Goal: Communication & Community: Answer question/provide support

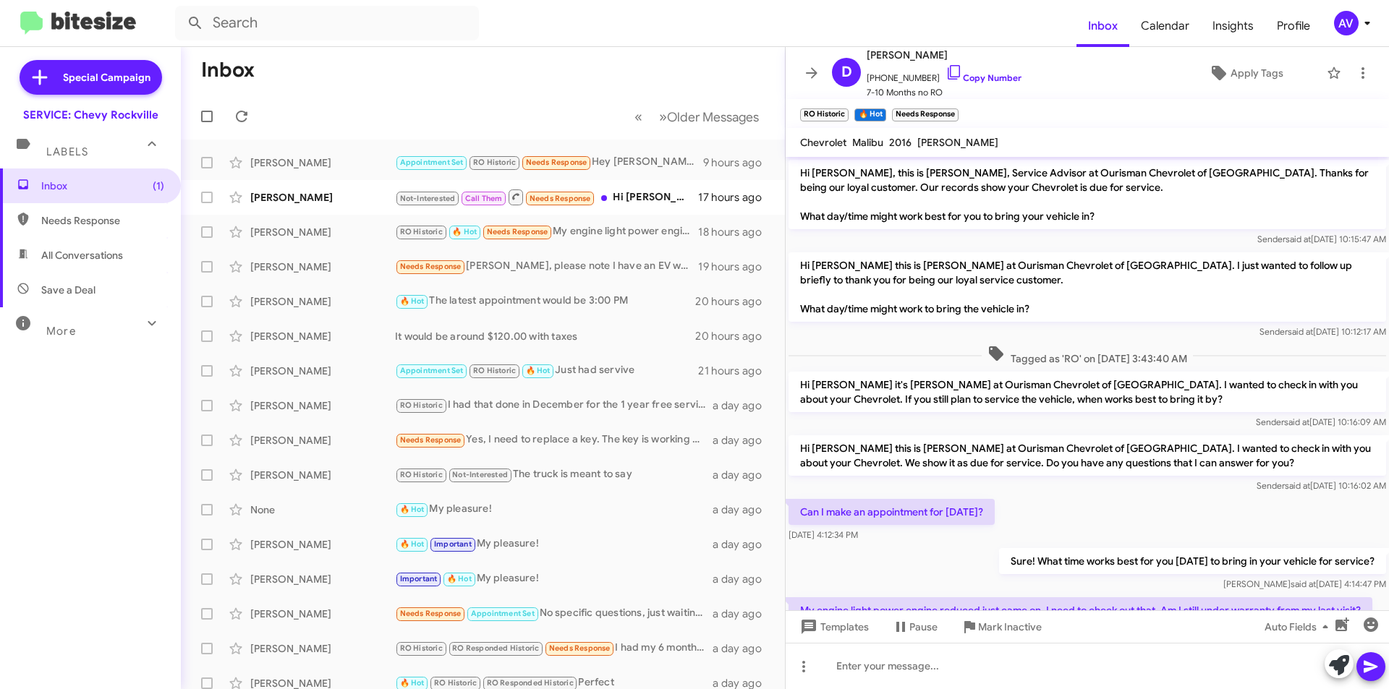
scroll to position [208, 0]
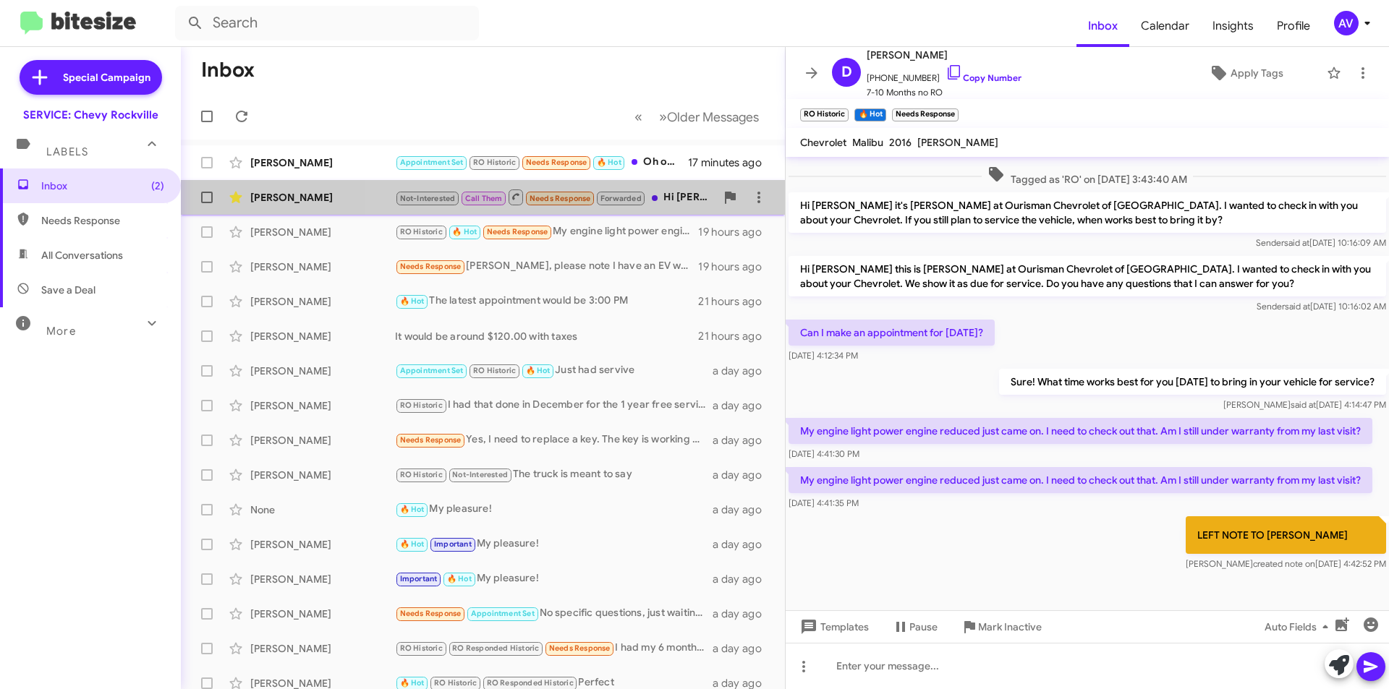
click at [675, 203] on div "Not-Interested Call Them Needs Response Forwarded Hi [PERSON_NAME], I hope you'…" at bounding box center [555, 197] width 321 height 18
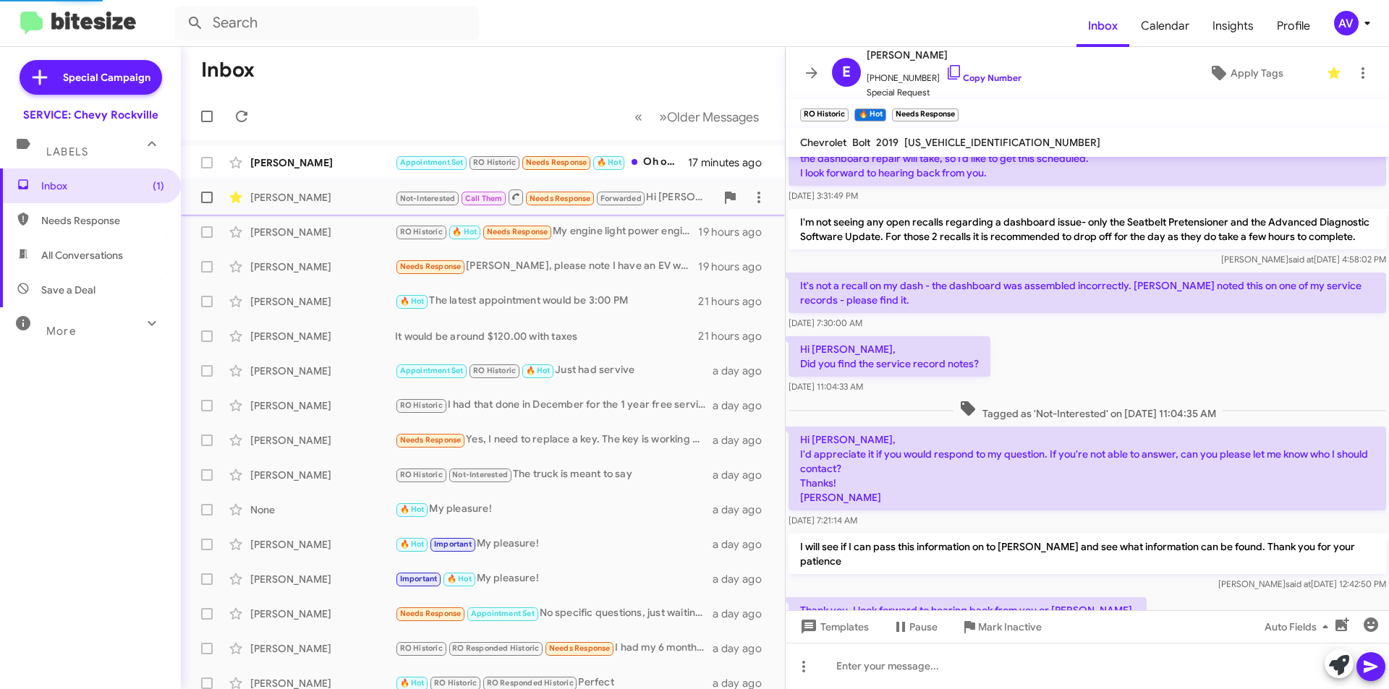
scroll to position [994, 0]
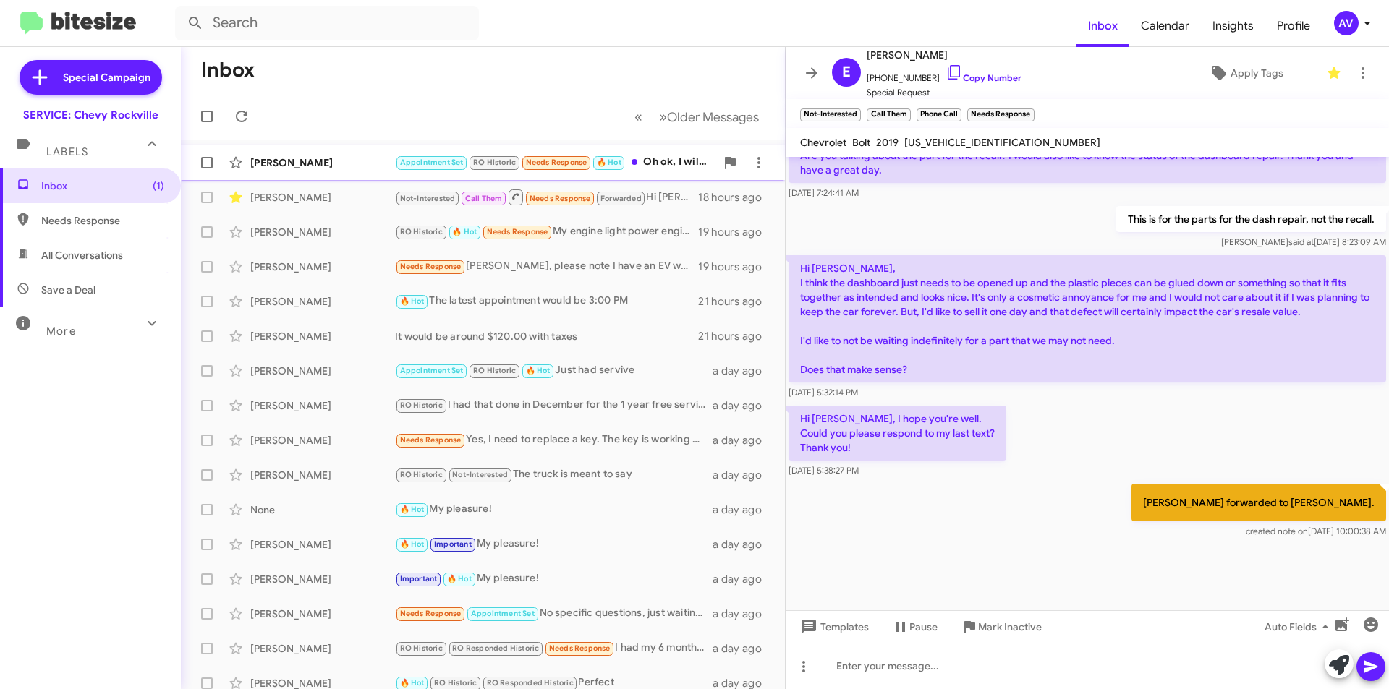
click at [637, 155] on div "Appointment Set RO Historic Needs Response 🔥 Hot Oh ok, I will be calling soon …" at bounding box center [555, 162] width 321 height 17
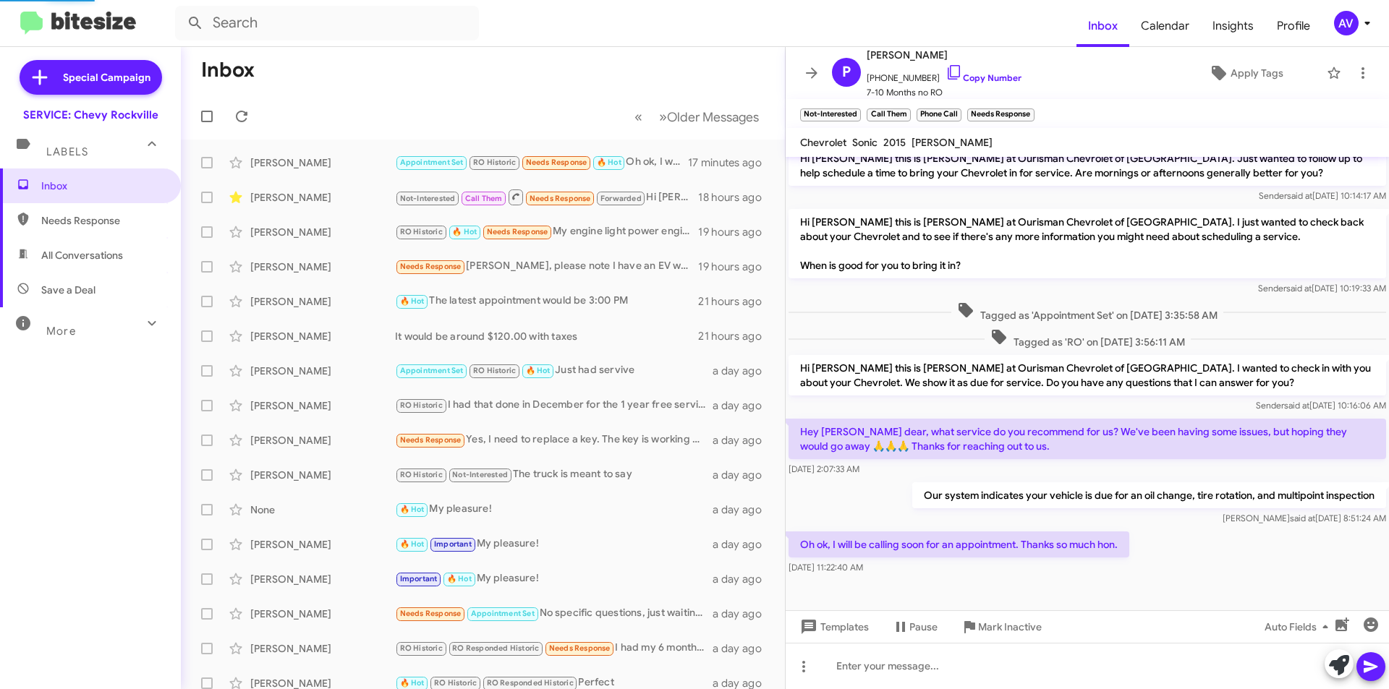
scroll to position [107, 0]
click at [847, 663] on div at bounding box center [1087, 666] width 603 height 46
click at [1364, 661] on icon at bounding box center [1371, 667] width 14 height 12
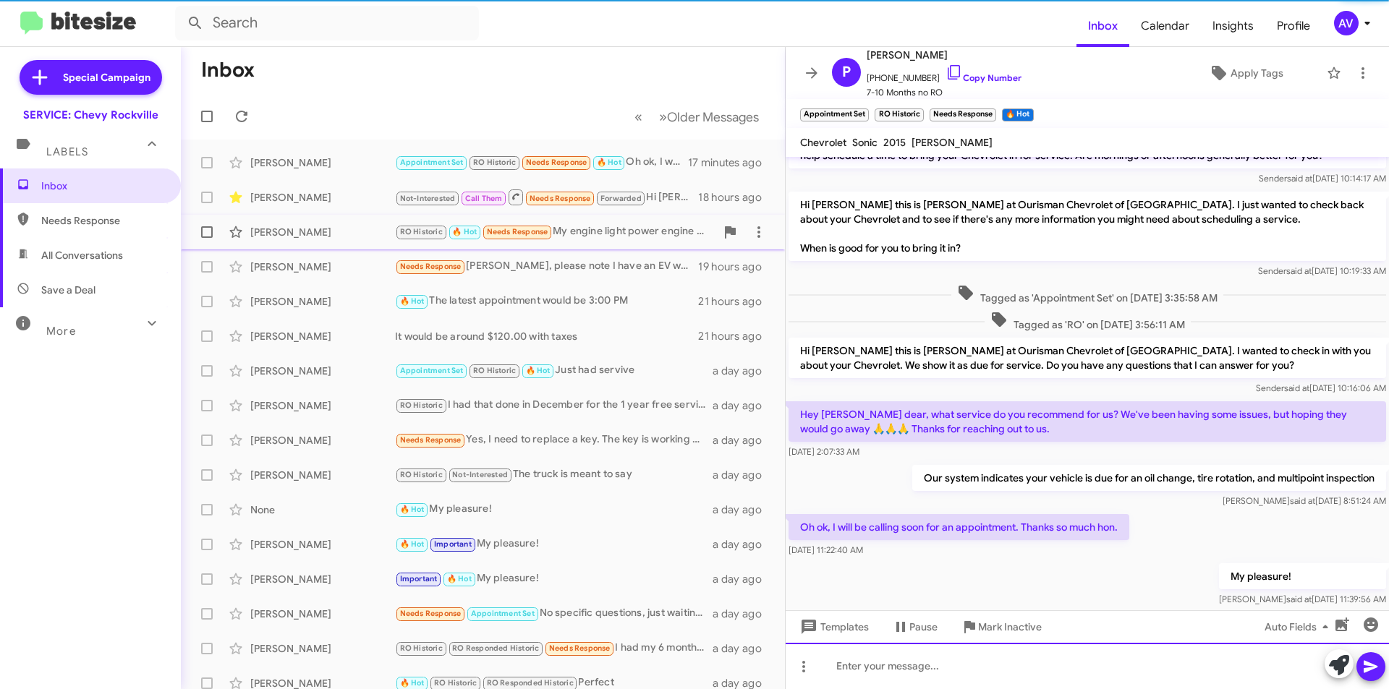
scroll to position [160, 0]
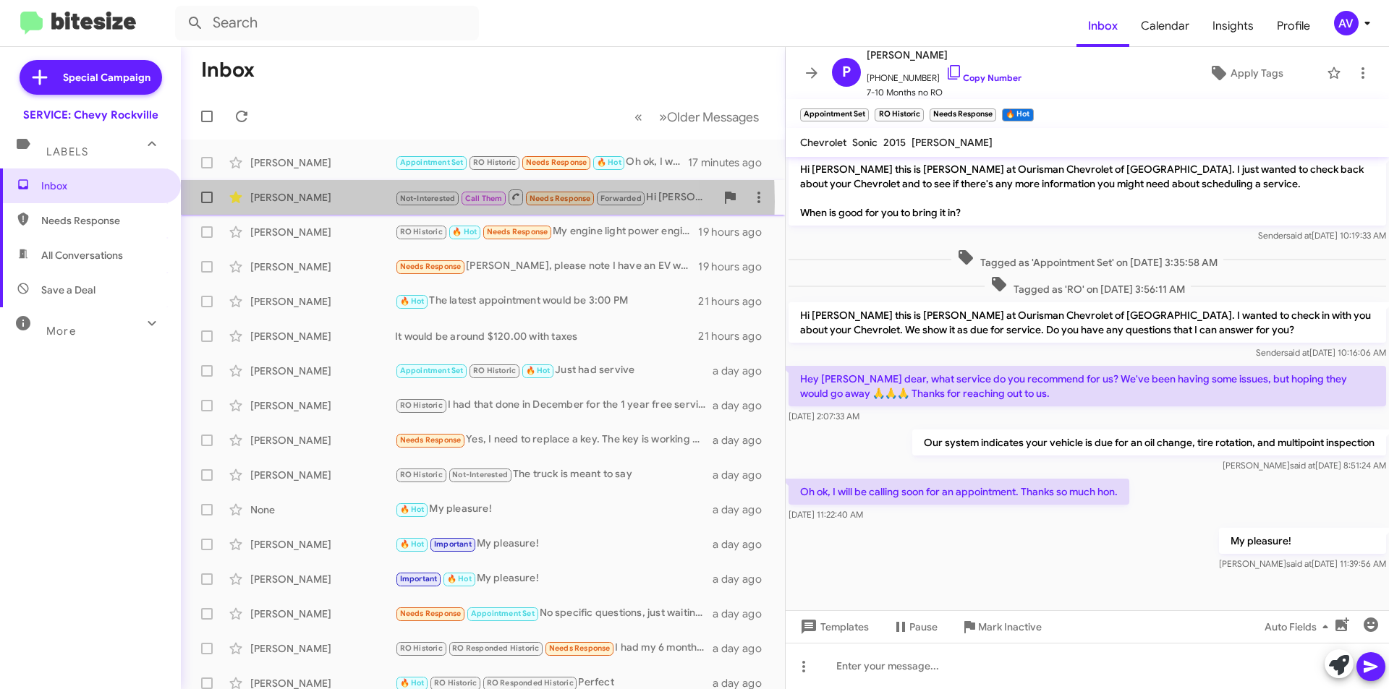
click at [369, 202] on div "Erica Sondergaard" at bounding box center [322, 197] width 145 height 14
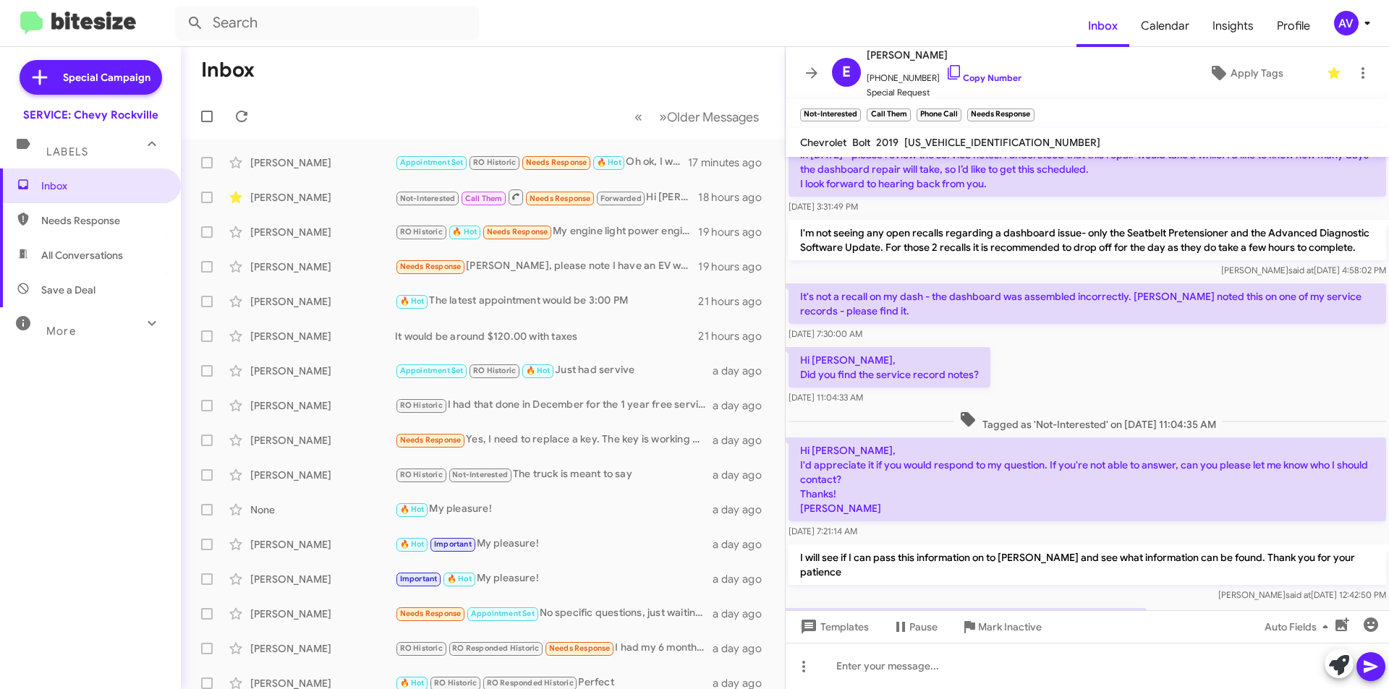
scroll to position [994, 0]
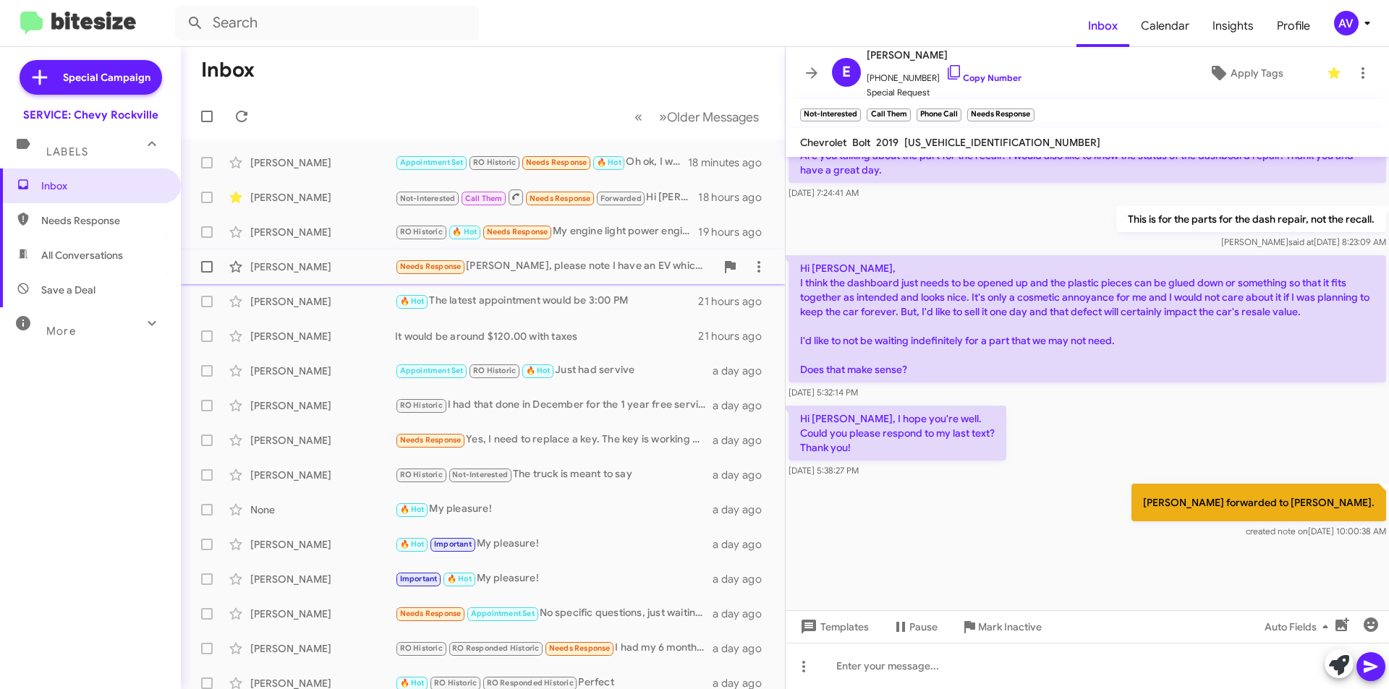
click at [580, 274] on div "Needs Response Sammy, please note I have an EV which only comes in every 7,500 …" at bounding box center [555, 266] width 321 height 17
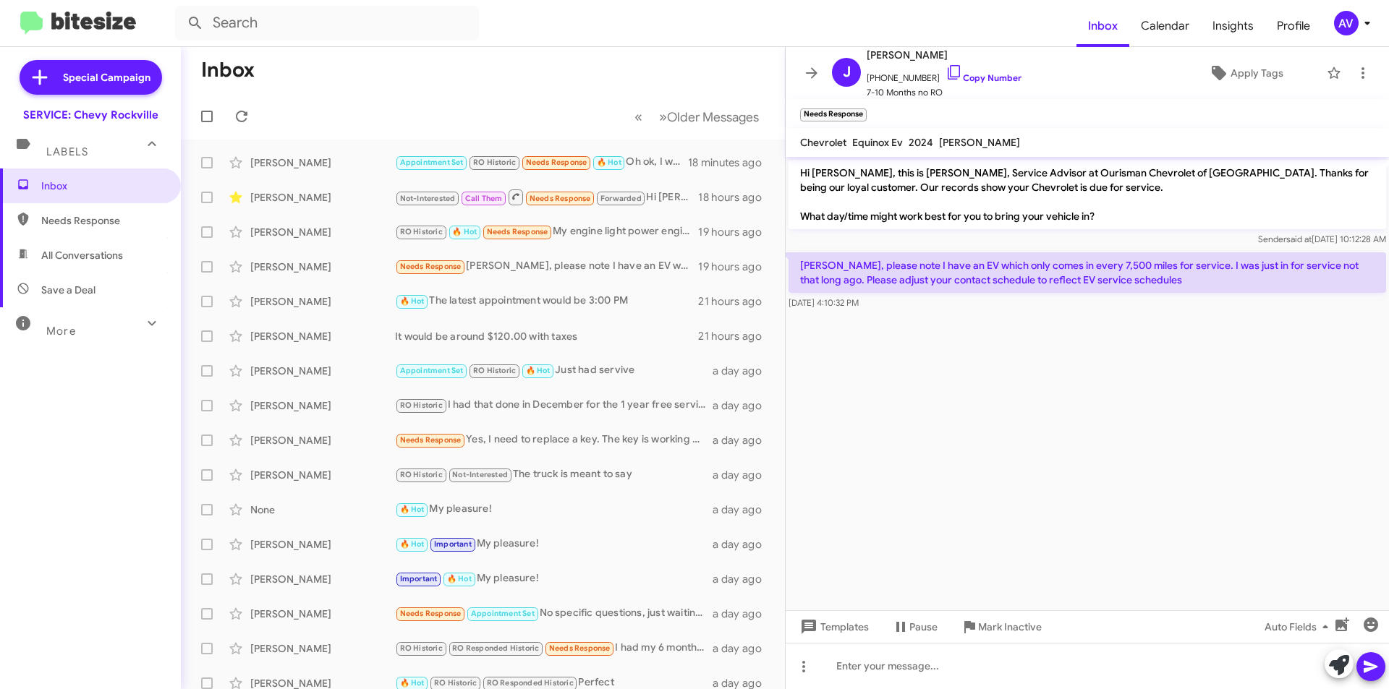
click at [1350, 30] on div "AV" at bounding box center [1346, 23] width 25 height 25
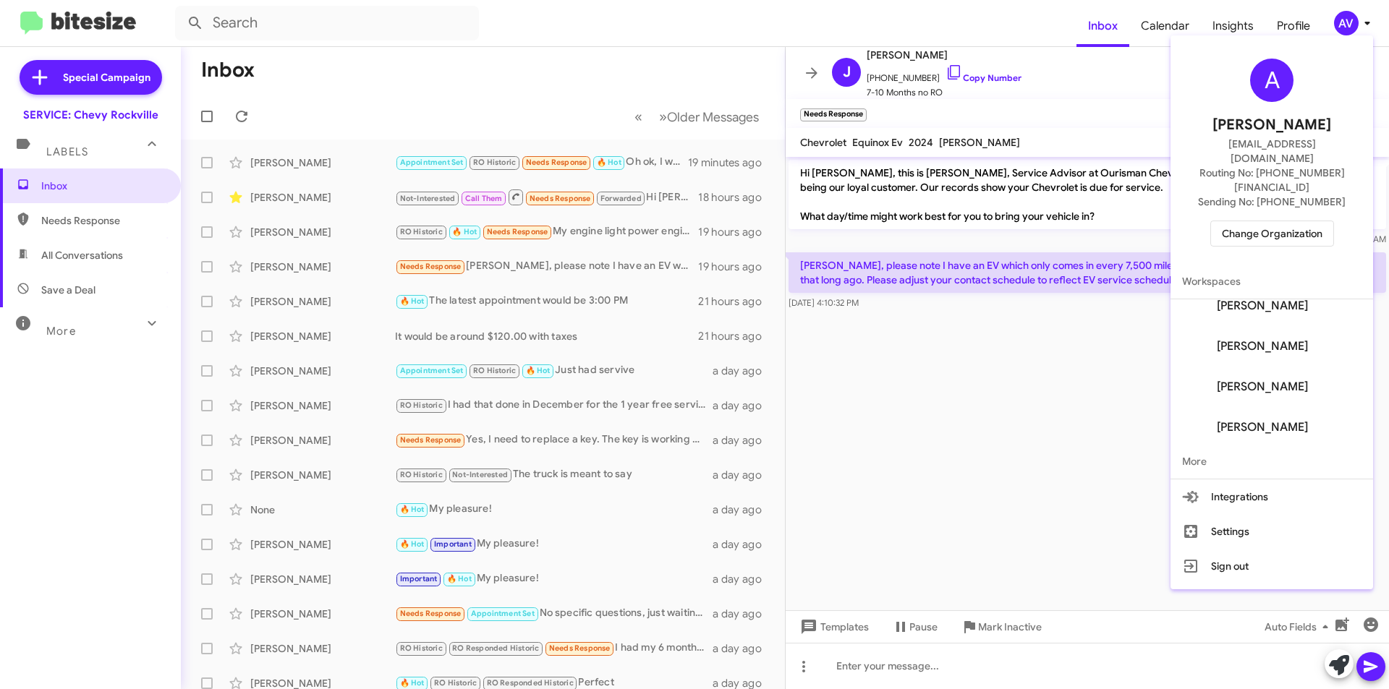
scroll to position [83, 0]
click at [1213, 444] on span "More" at bounding box center [1272, 461] width 203 height 35
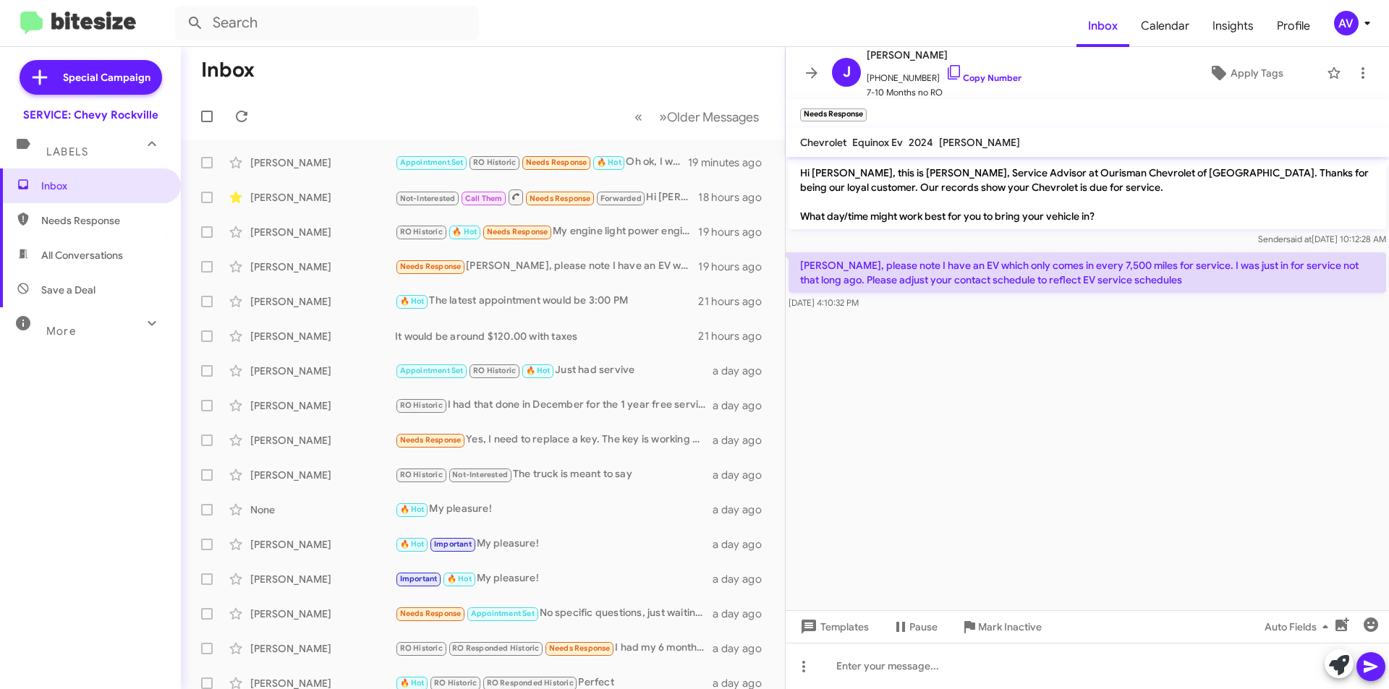
click at [1354, 20] on div "AV" at bounding box center [1346, 23] width 25 height 25
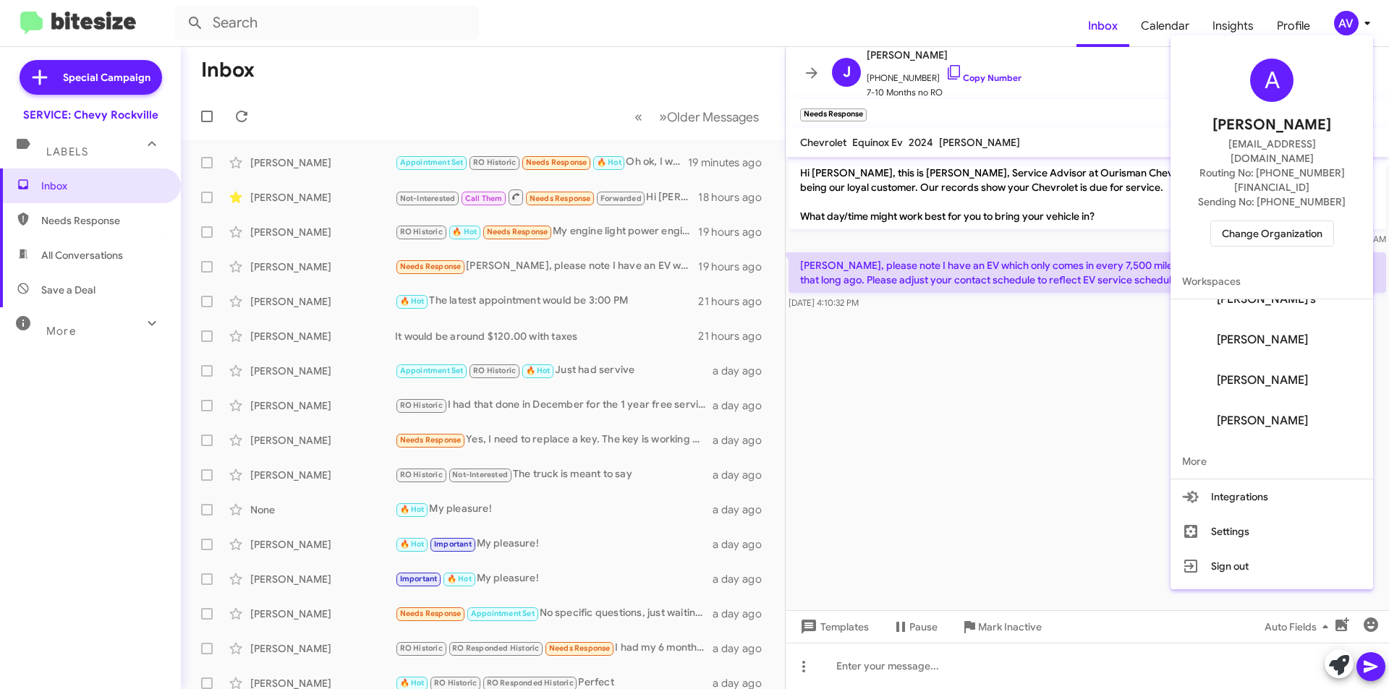
scroll to position [0, 0]
click at [1278, 221] on span "Change Organization" at bounding box center [1272, 233] width 101 height 25
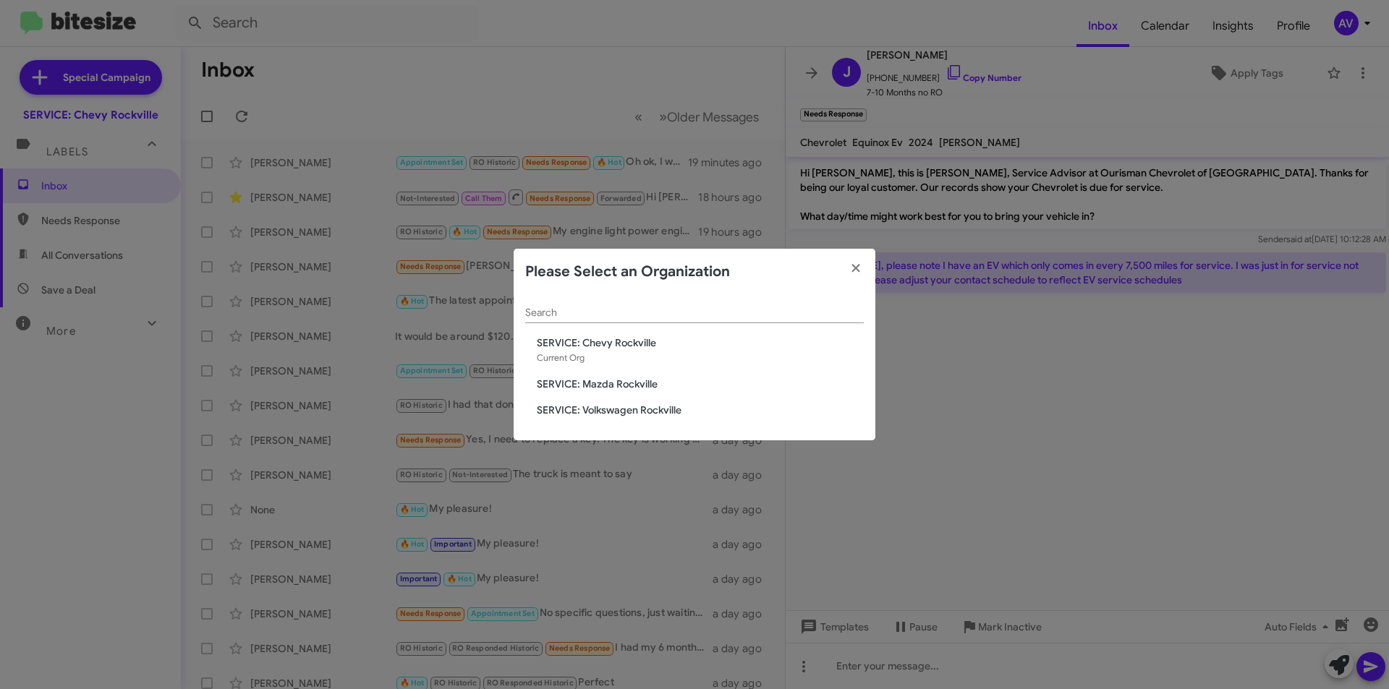
click at [629, 387] on span "SERVICE: Mazda Rockville" at bounding box center [700, 384] width 327 height 14
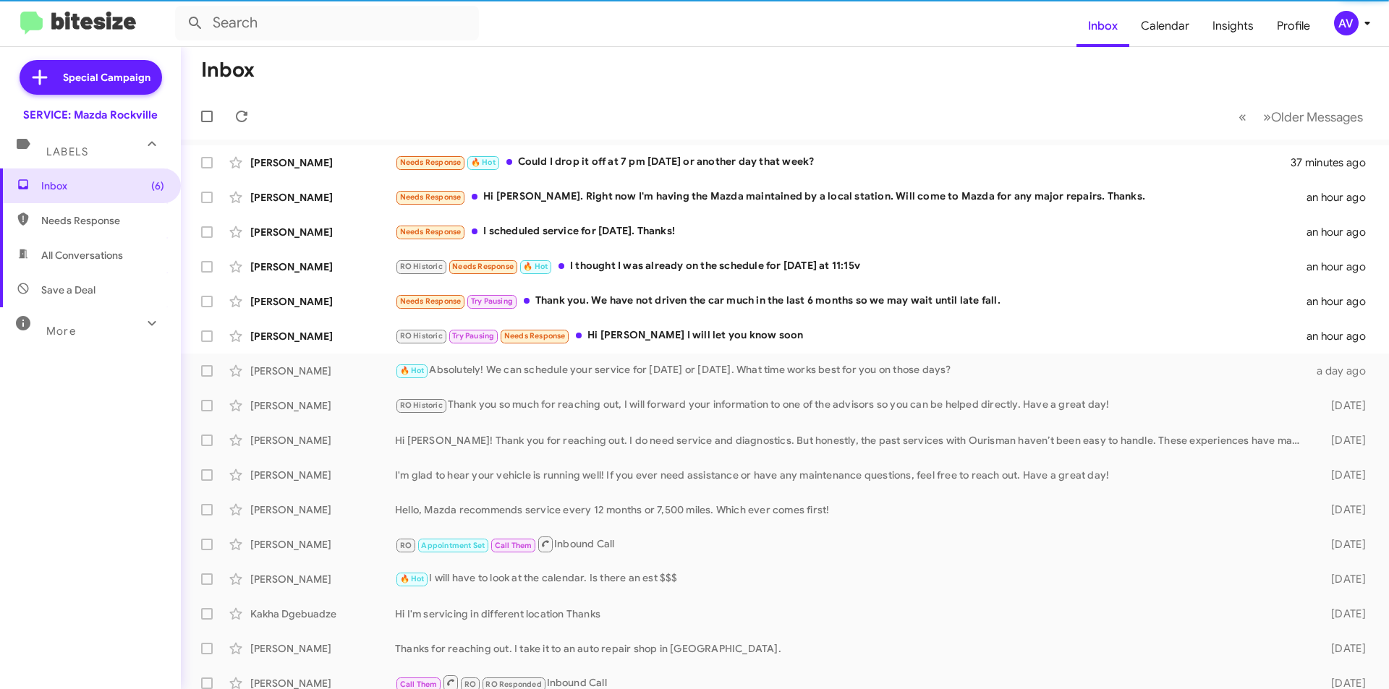
click at [1347, 25] on div "AV" at bounding box center [1346, 23] width 25 height 25
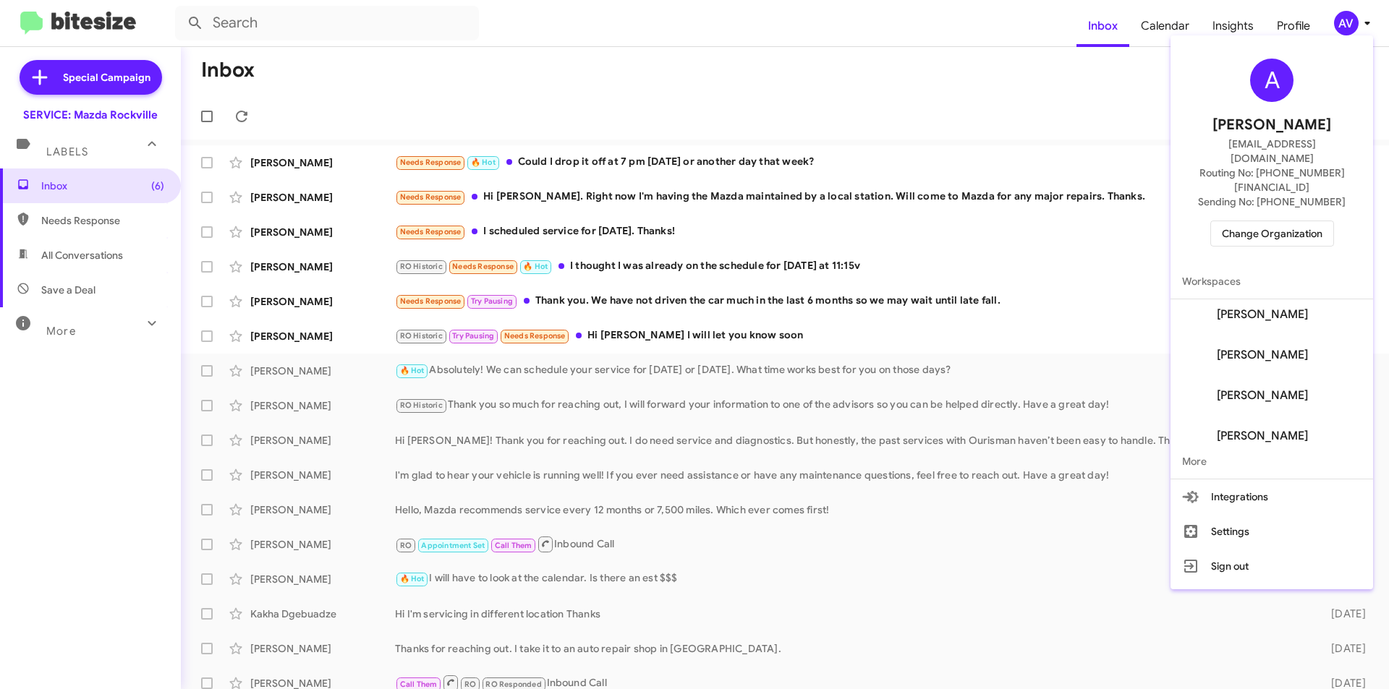
scroll to position [179, 0]
click at [1349, 22] on div at bounding box center [694, 344] width 1389 height 689
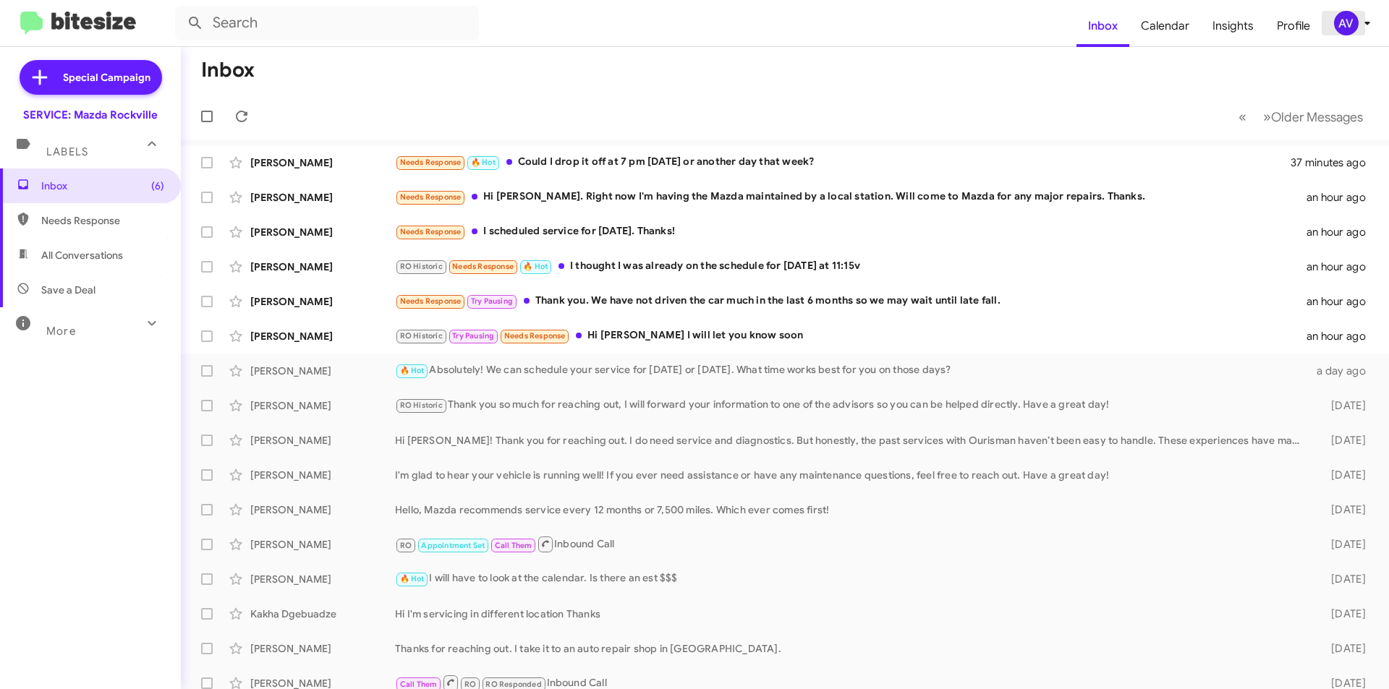
click at [1348, 23] on div "AV" at bounding box center [1346, 23] width 25 height 25
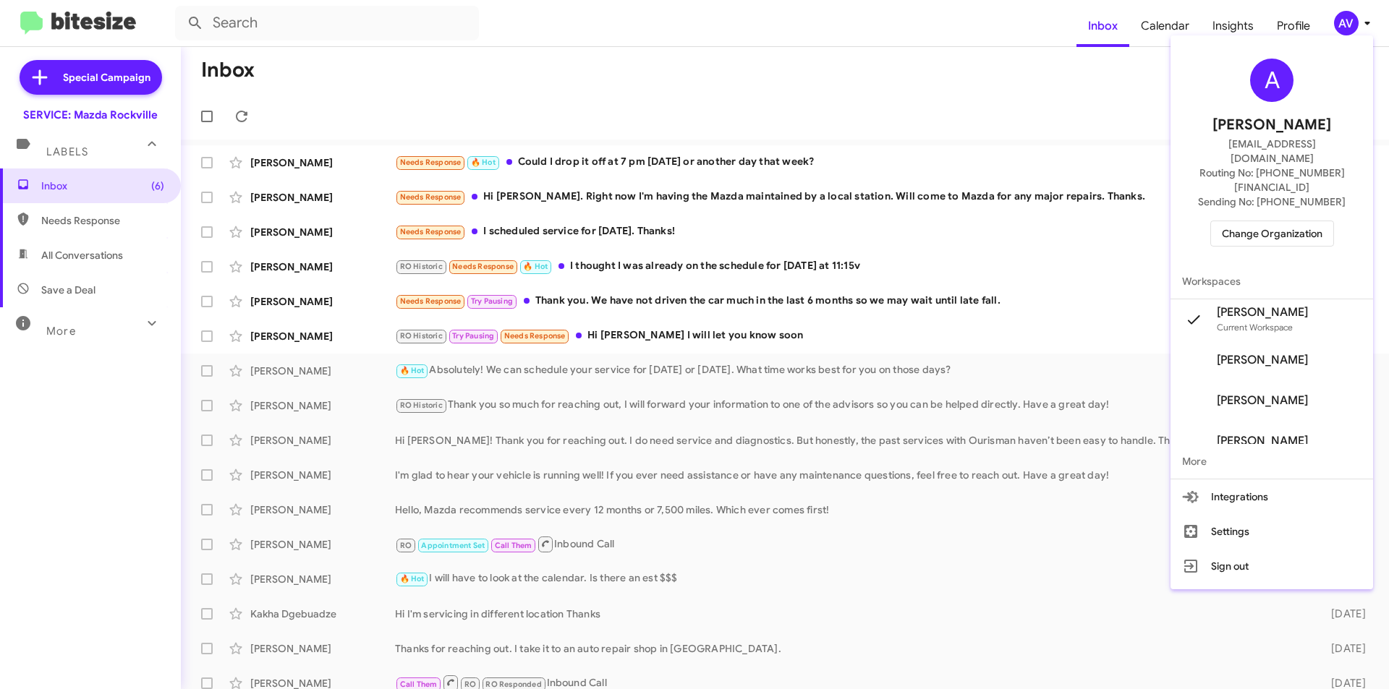
click at [1277, 221] on span "Change Organization" at bounding box center [1272, 233] width 101 height 25
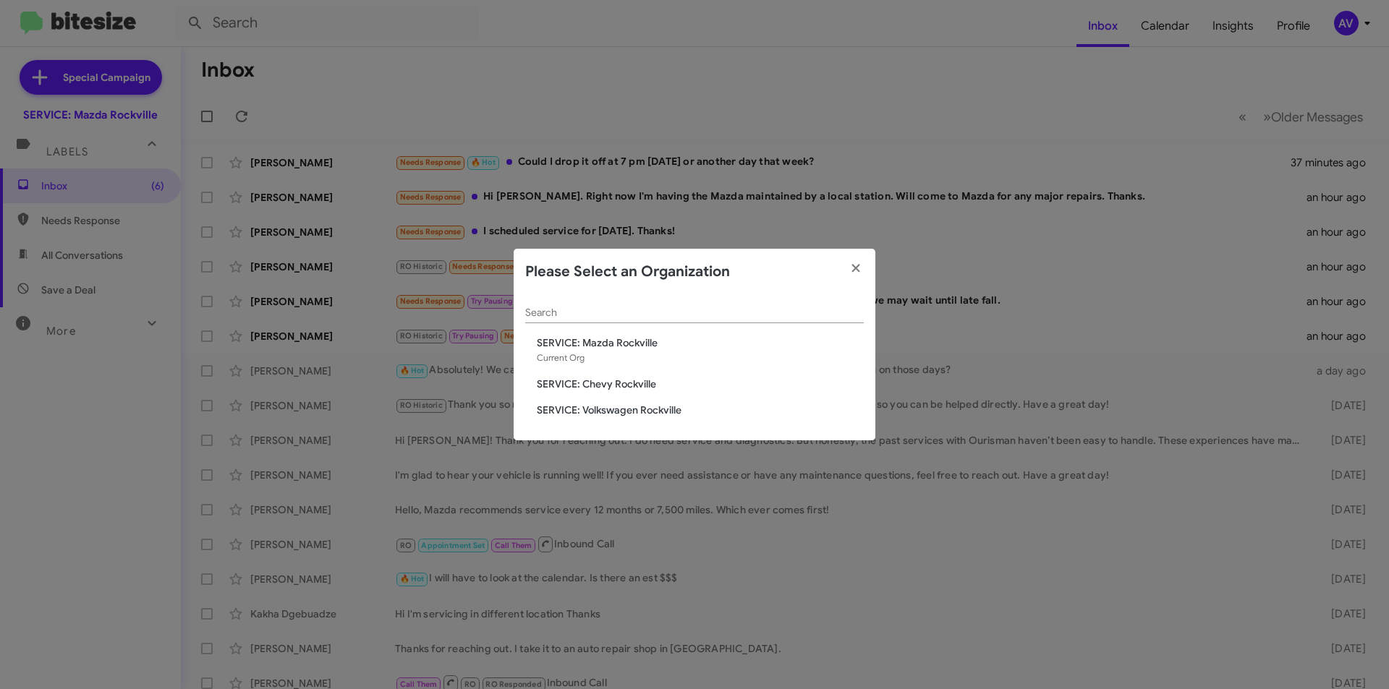
click at [627, 407] on span "SERVICE: Volkswagen Rockville" at bounding box center [700, 410] width 327 height 14
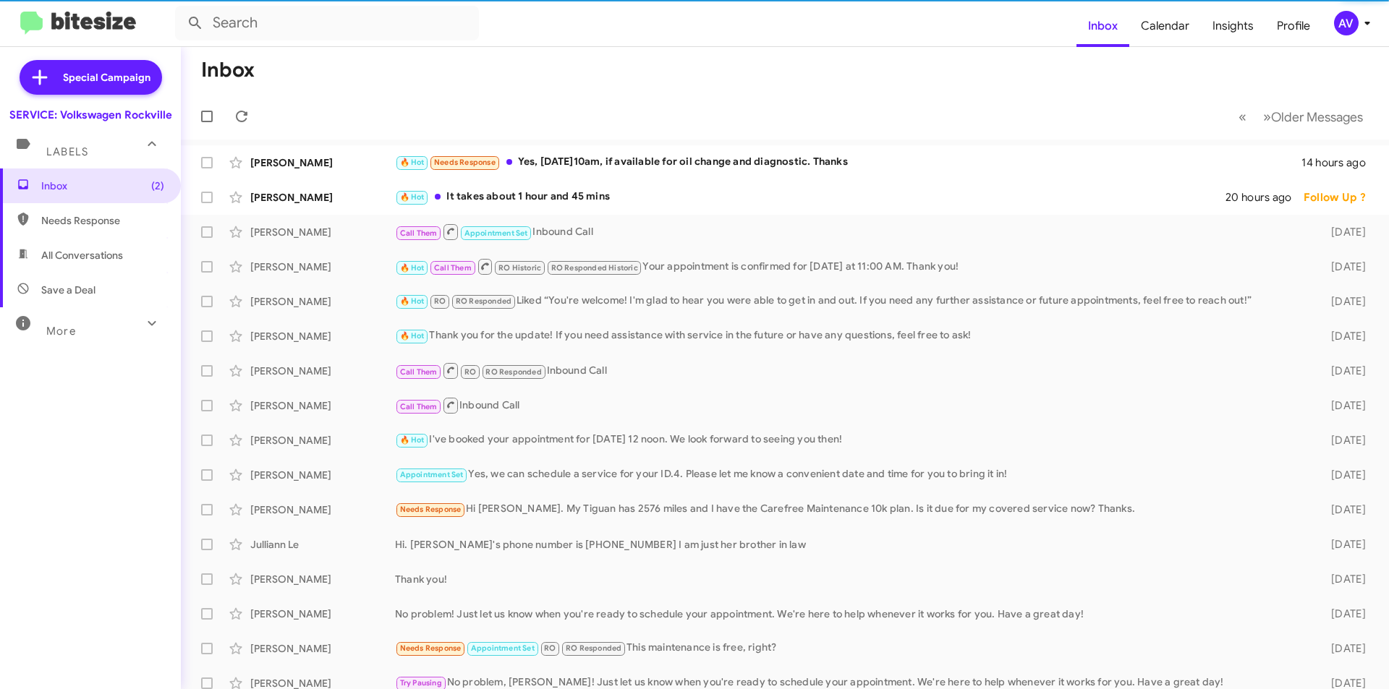
click at [1351, 13] on div "AV" at bounding box center [1346, 23] width 25 height 25
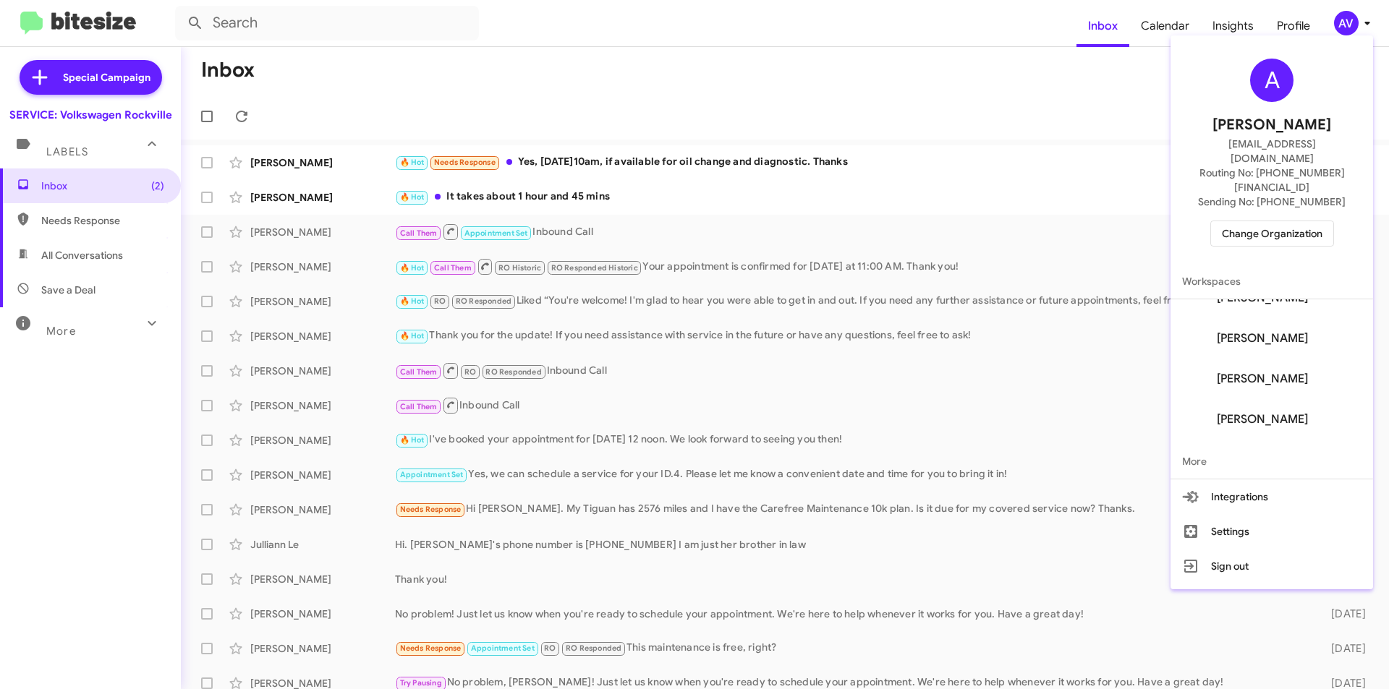
scroll to position [179, 0]
click at [968, 59] on div at bounding box center [694, 344] width 1389 height 689
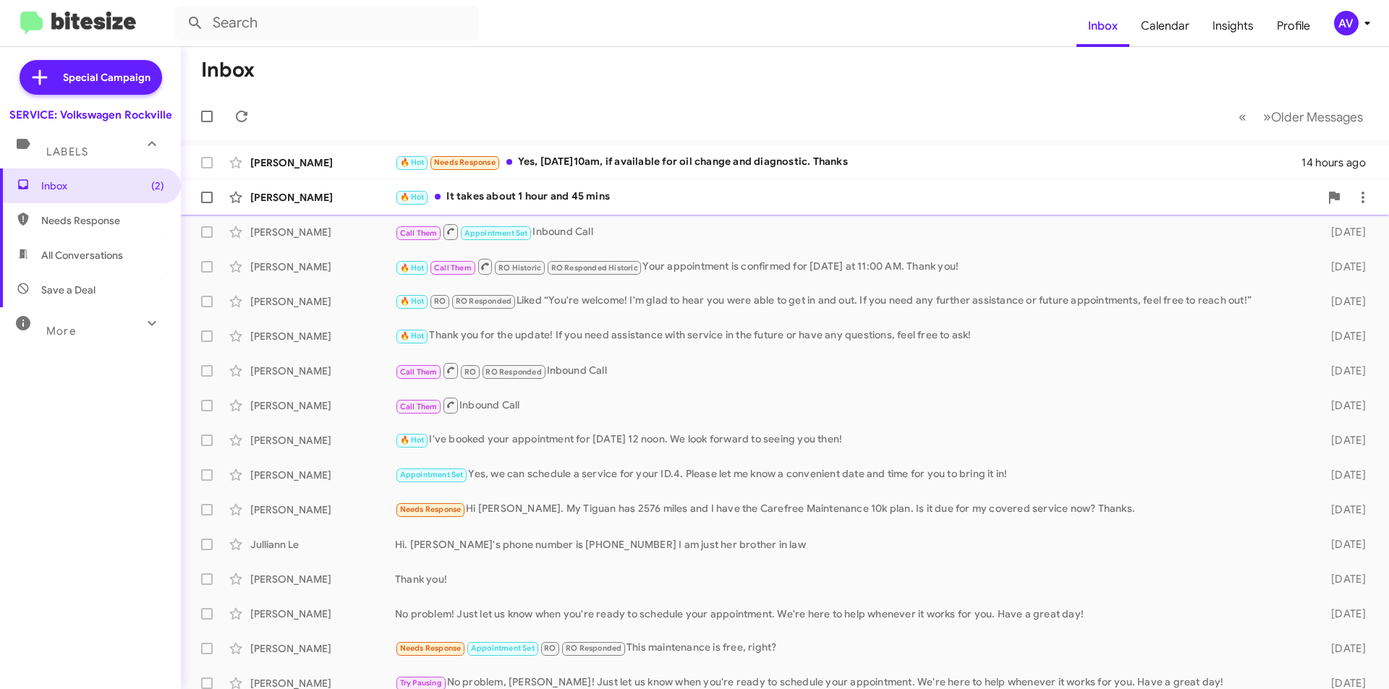
click at [729, 195] on div "🔥 Hot It takes about 1 hour and 45 mins" at bounding box center [857, 197] width 925 height 17
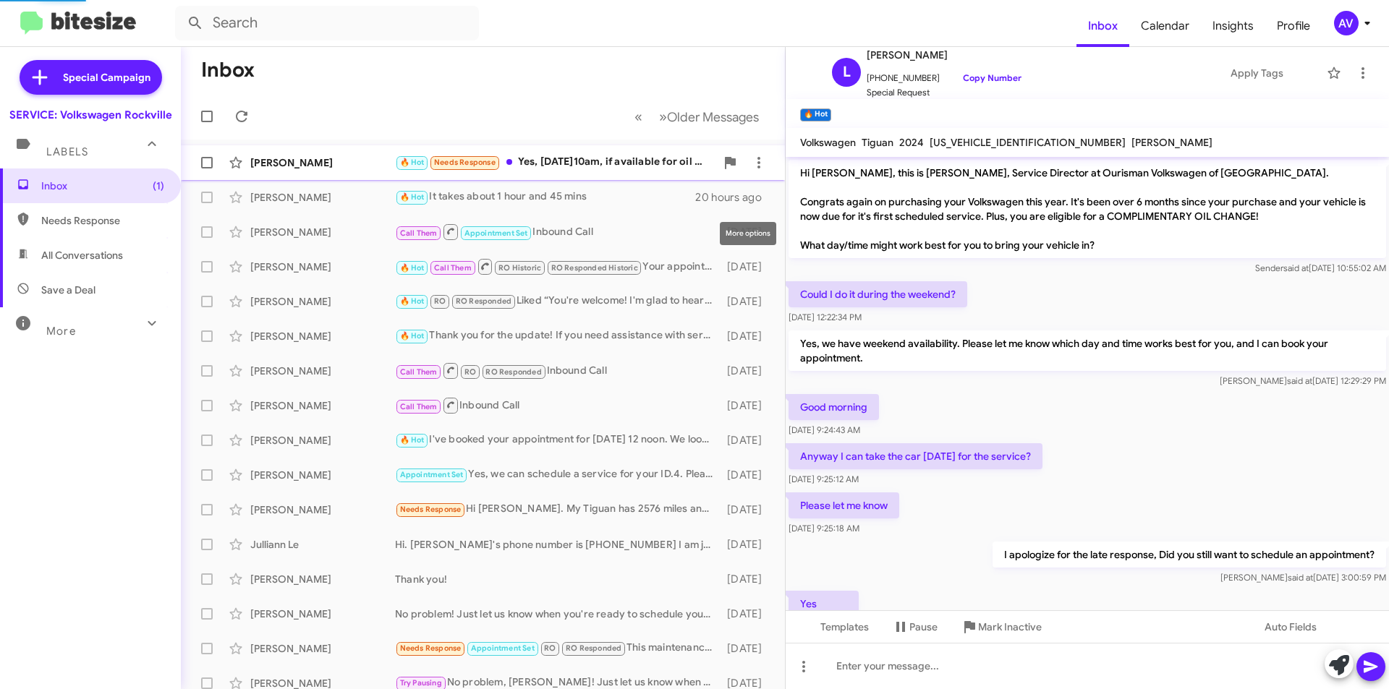
scroll to position [320, 0]
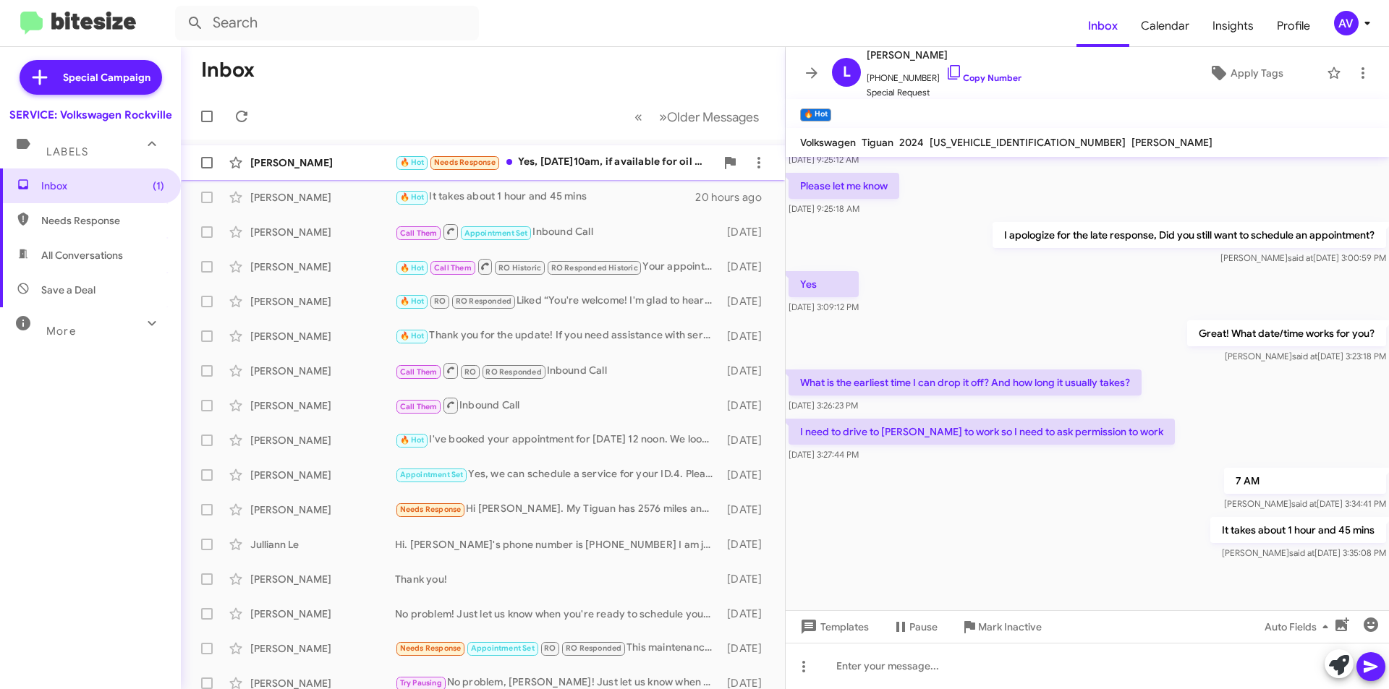
click at [587, 171] on div "🔥 Hot Needs Response Yes, sept 8 @10am, if available for oil change and diagnos…" at bounding box center [555, 162] width 321 height 17
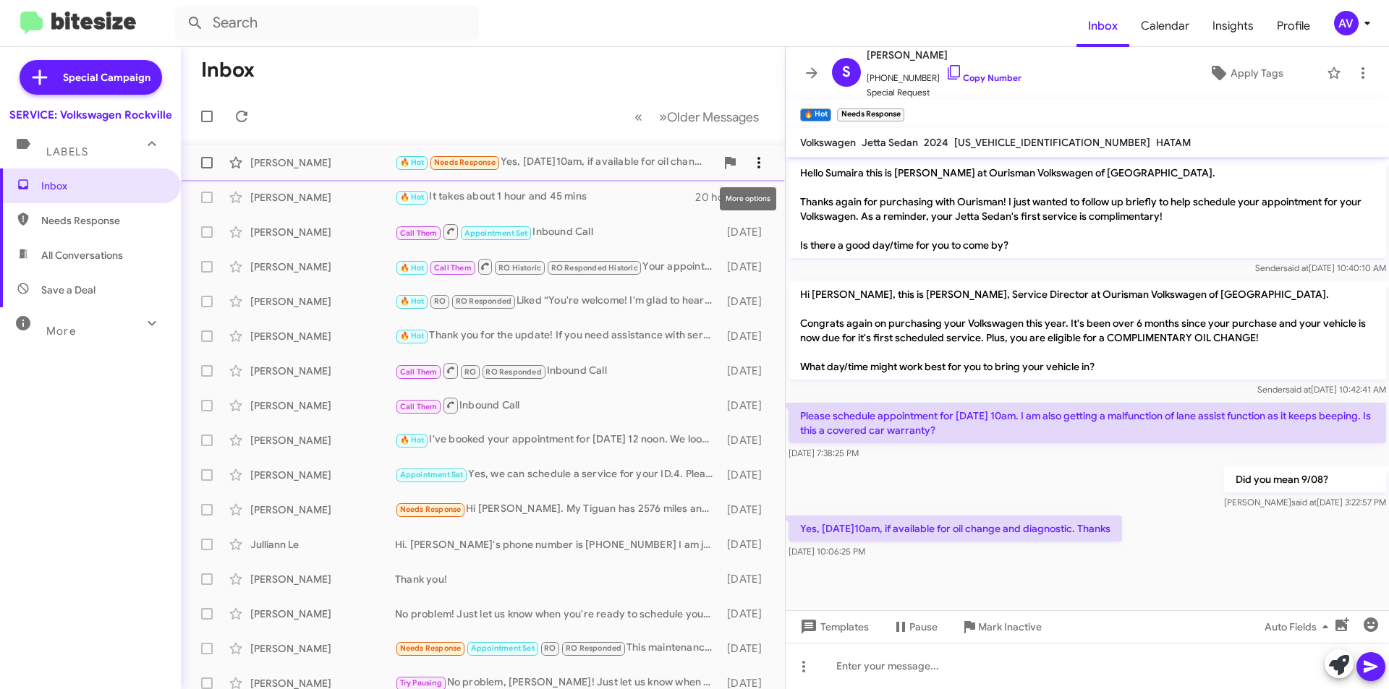
click at [750, 156] on icon at bounding box center [758, 162] width 17 height 17
click at [738, 198] on button "Mark as unread" at bounding box center [662, 200] width 200 height 35
click at [1349, 29] on div "AV" at bounding box center [1346, 23] width 25 height 25
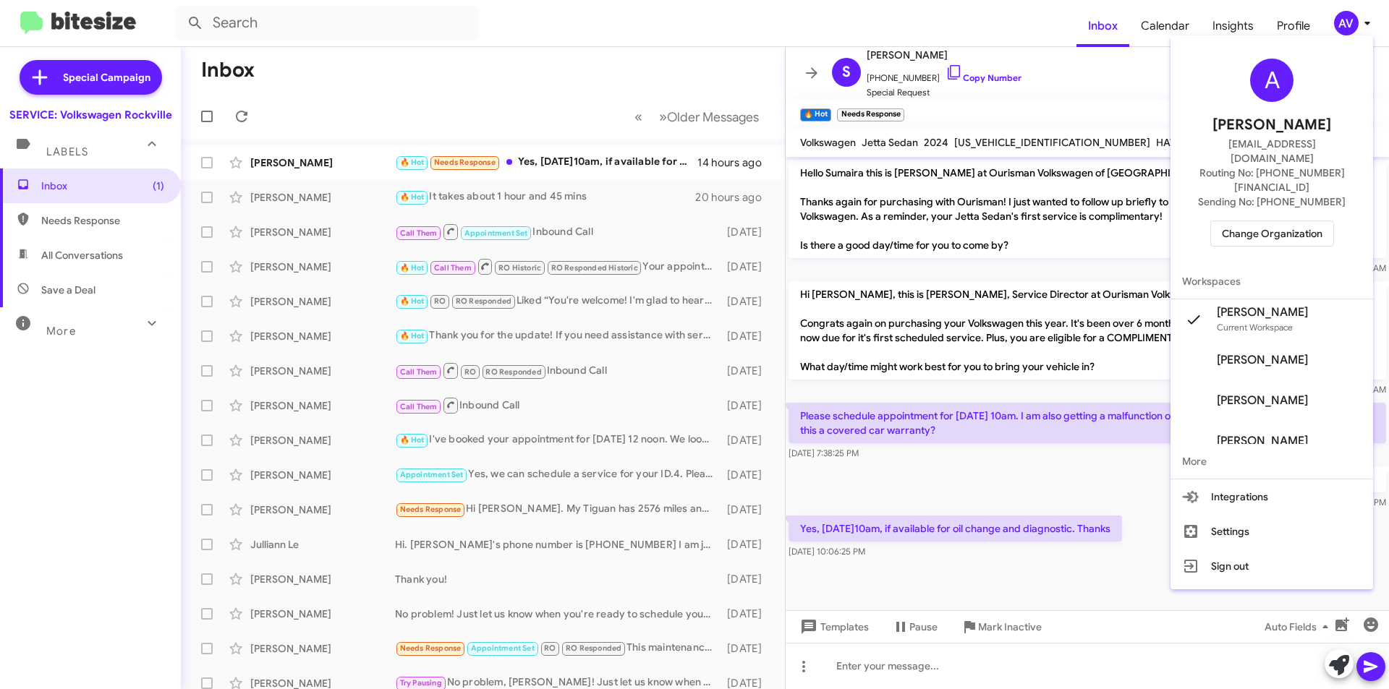
click at [1293, 221] on span "Change Organization" at bounding box center [1272, 233] width 101 height 25
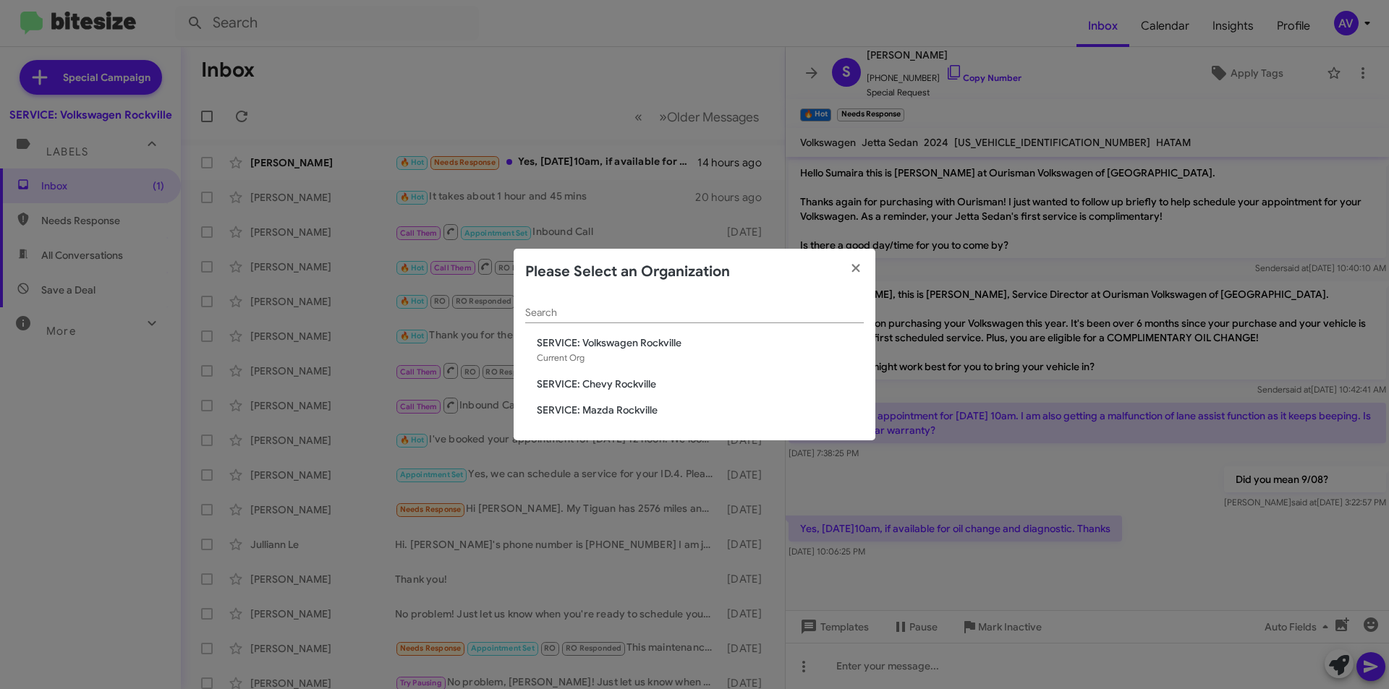
click at [631, 408] on span "SERVICE: Mazda Rockville" at bounding box center [700, 410] width 327 height 14
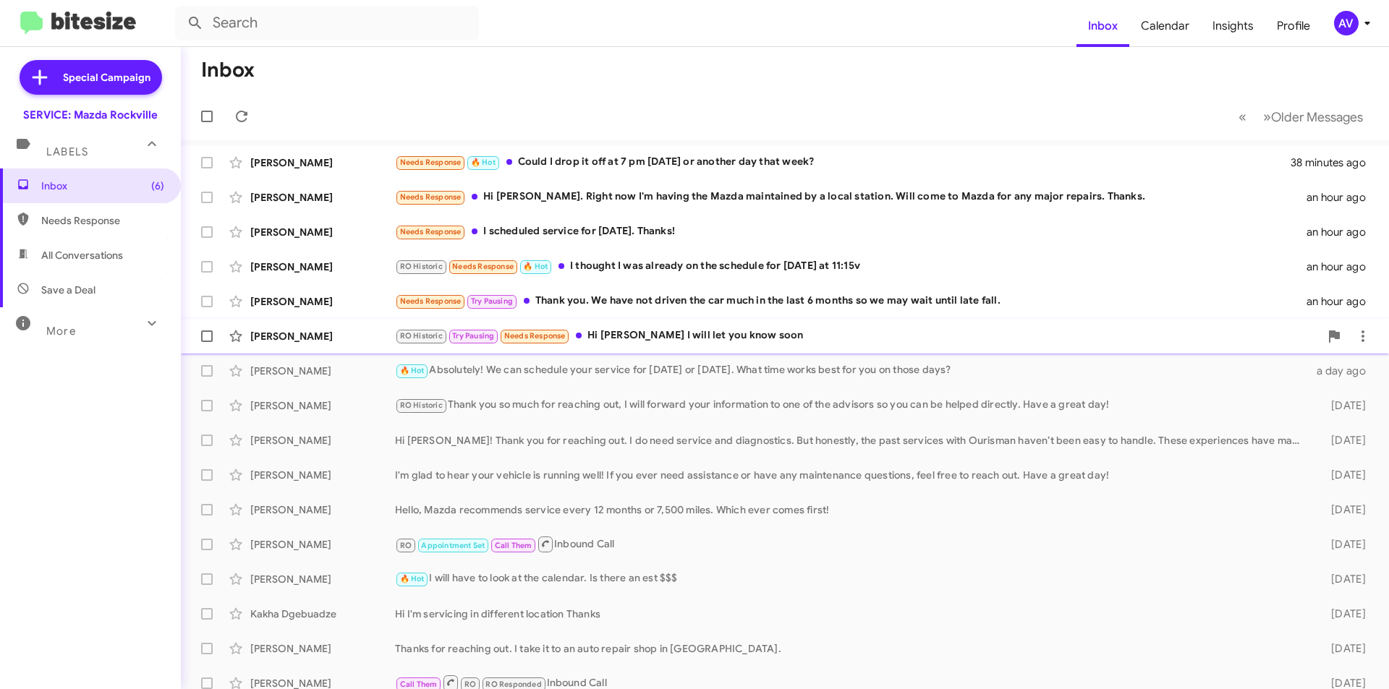
click at [657, 339] on div "RO Historic Try Pausing Needs Response Hi [PERSON_NAME] will let you know soon" at bounding box center [857, 336] width 925 height 17
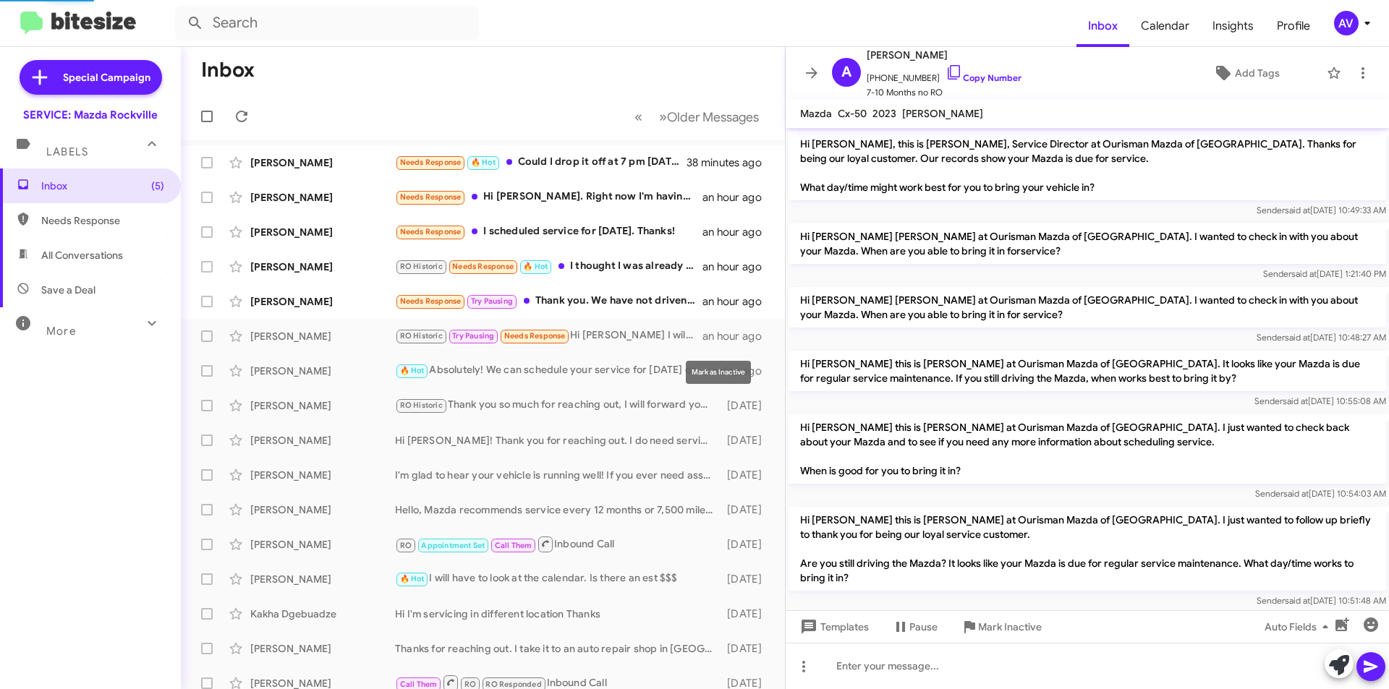
scroll to position [269, 0]
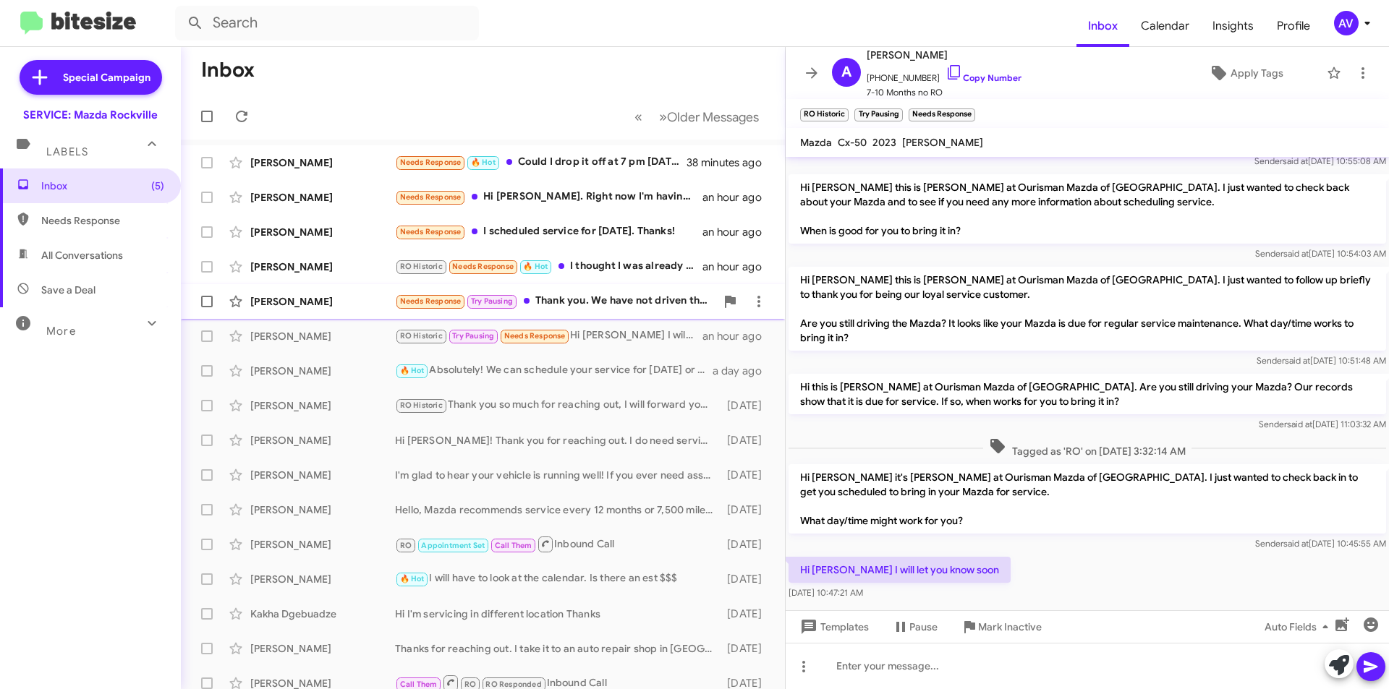
click at [600, 305] on div "Needs Response Try Pausing Thank you. We have not driven the car much in the la…" at bounding box center [555, 301] width 321 height 17
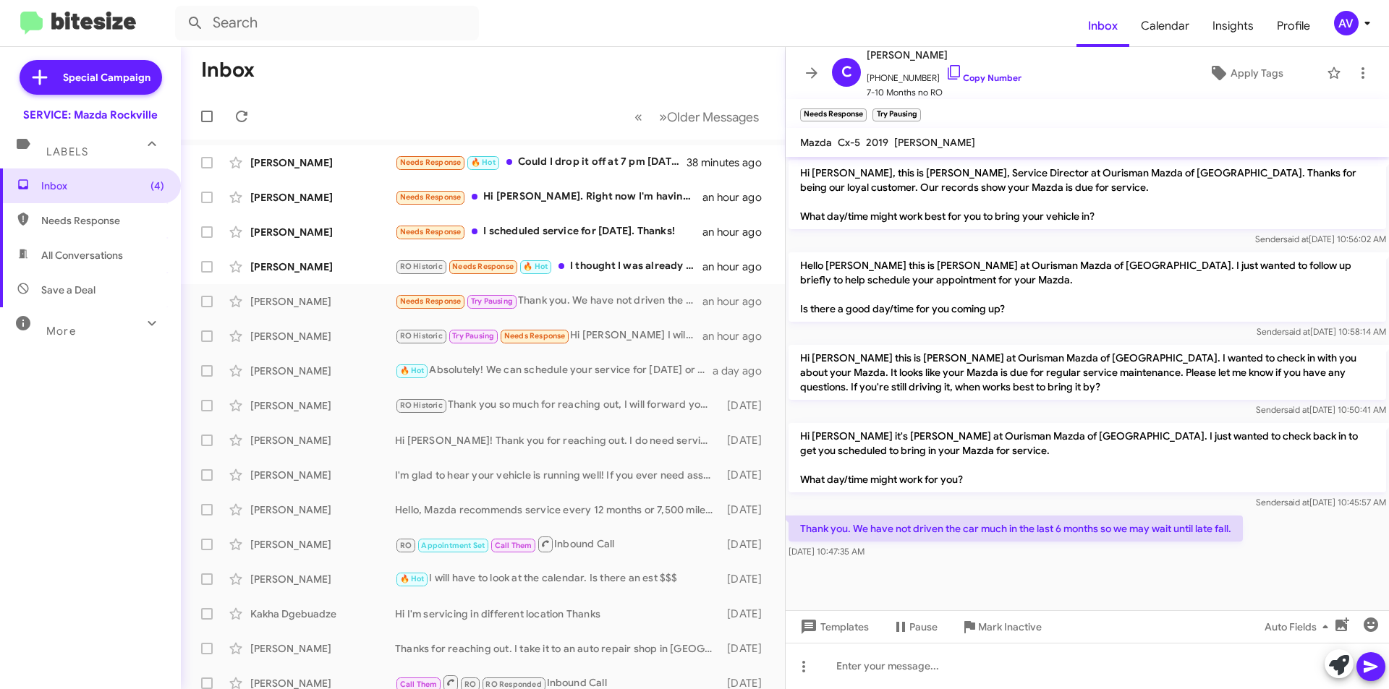
click at [1336, 675] on icon at bounding box center [1339, 665] width 20 height 20
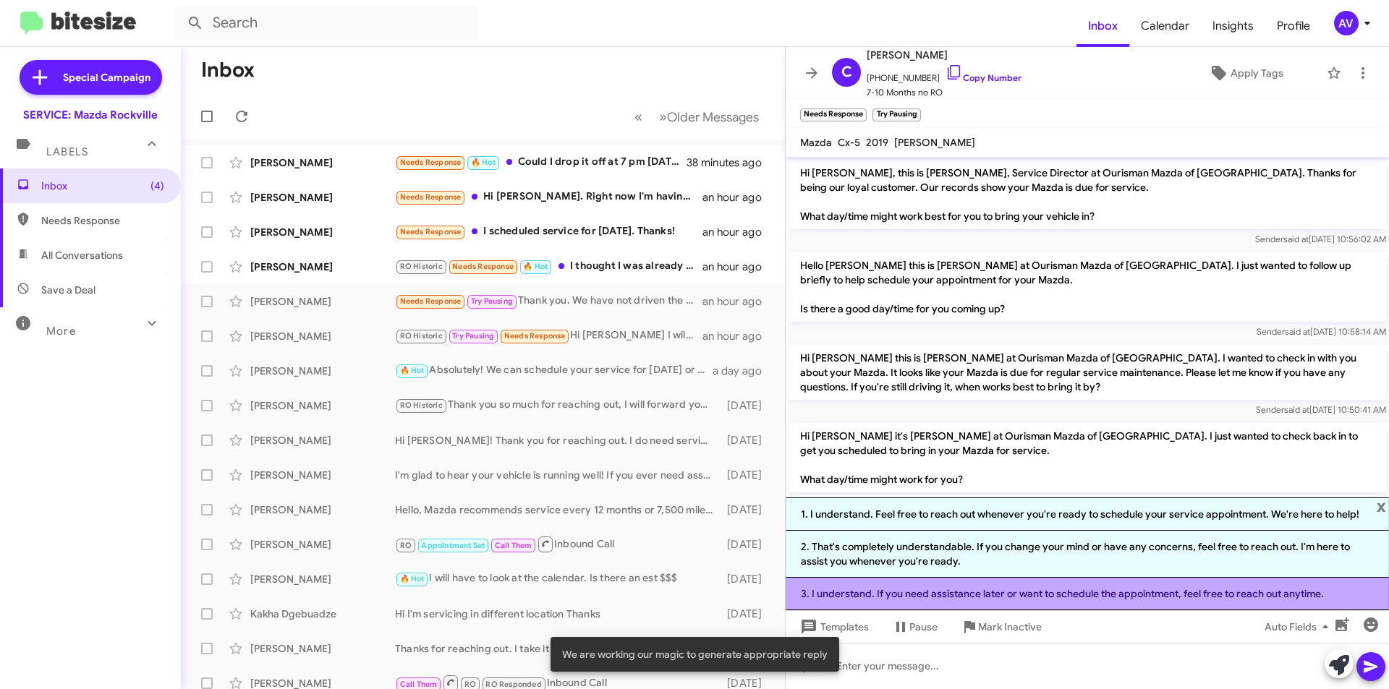
click at [971, 603] on li "3. I understand. If you need assistance later or want to schedule the appointme…" at bounding box center [1087, 594] width 603 height 33
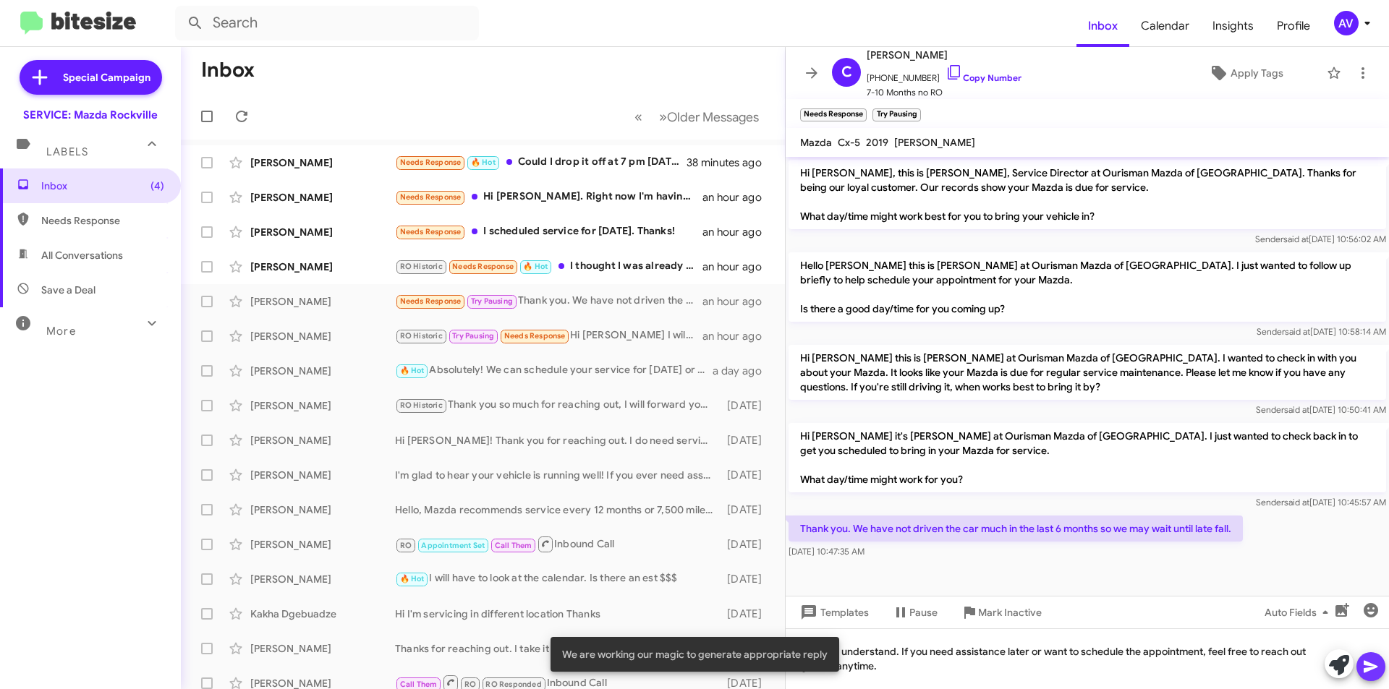
click at [1380, 676] on button at bounding box center [1371, 667] width 29 height 29
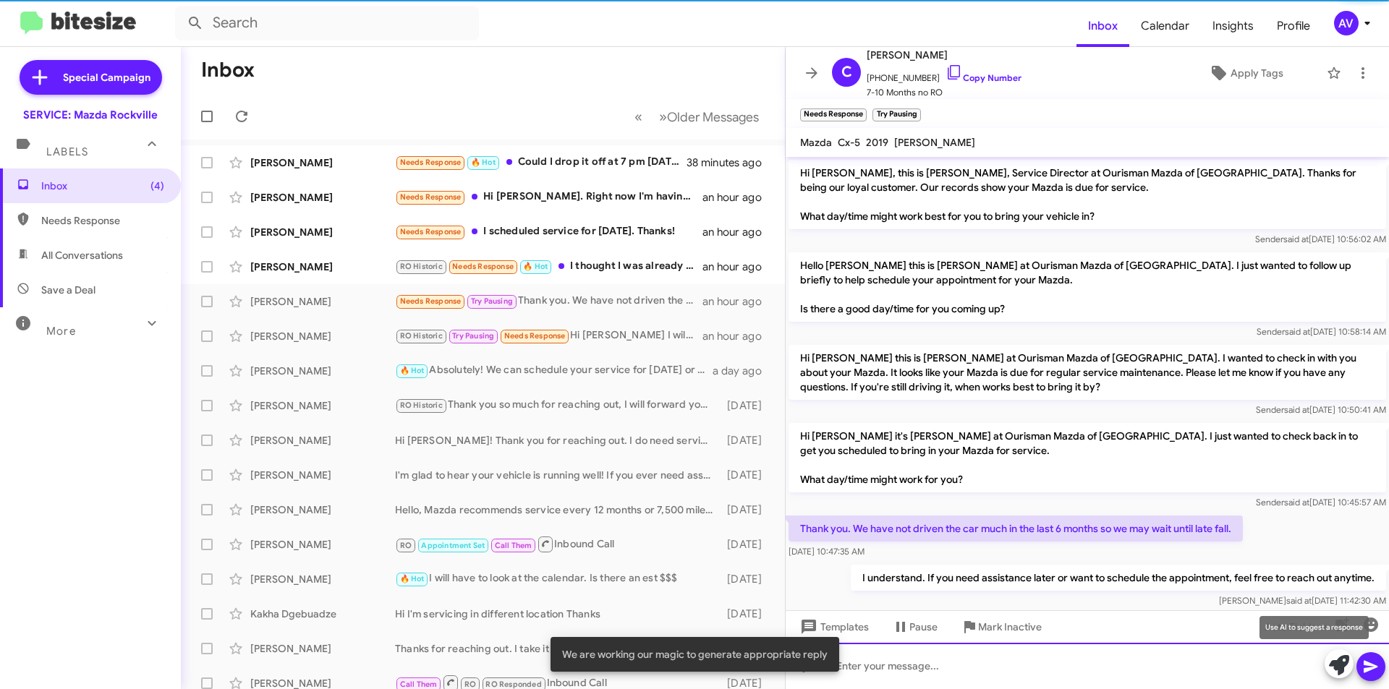
scroll to position [22, 0]
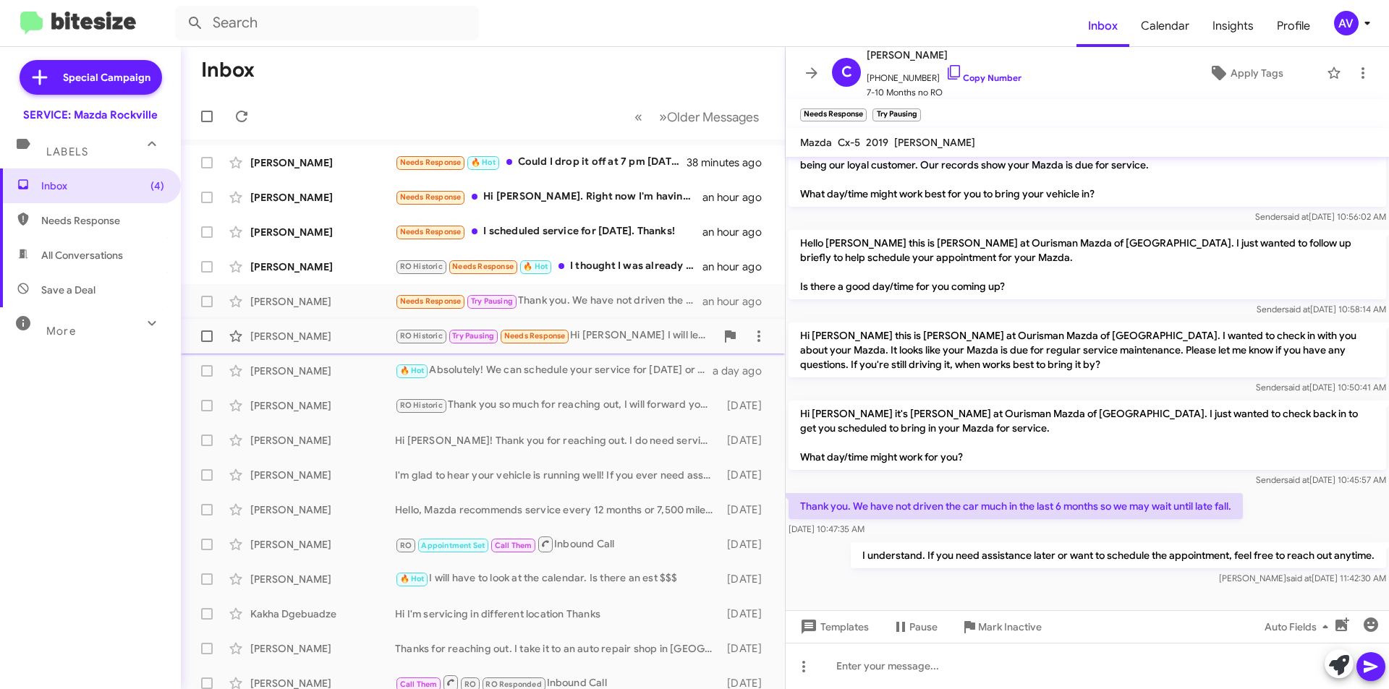
click at [624, 334] on div "RO Historic Try Pausing Needs Response Hi Keith I will let you know soon" at bounding box center [555, 336] width 321 height 17
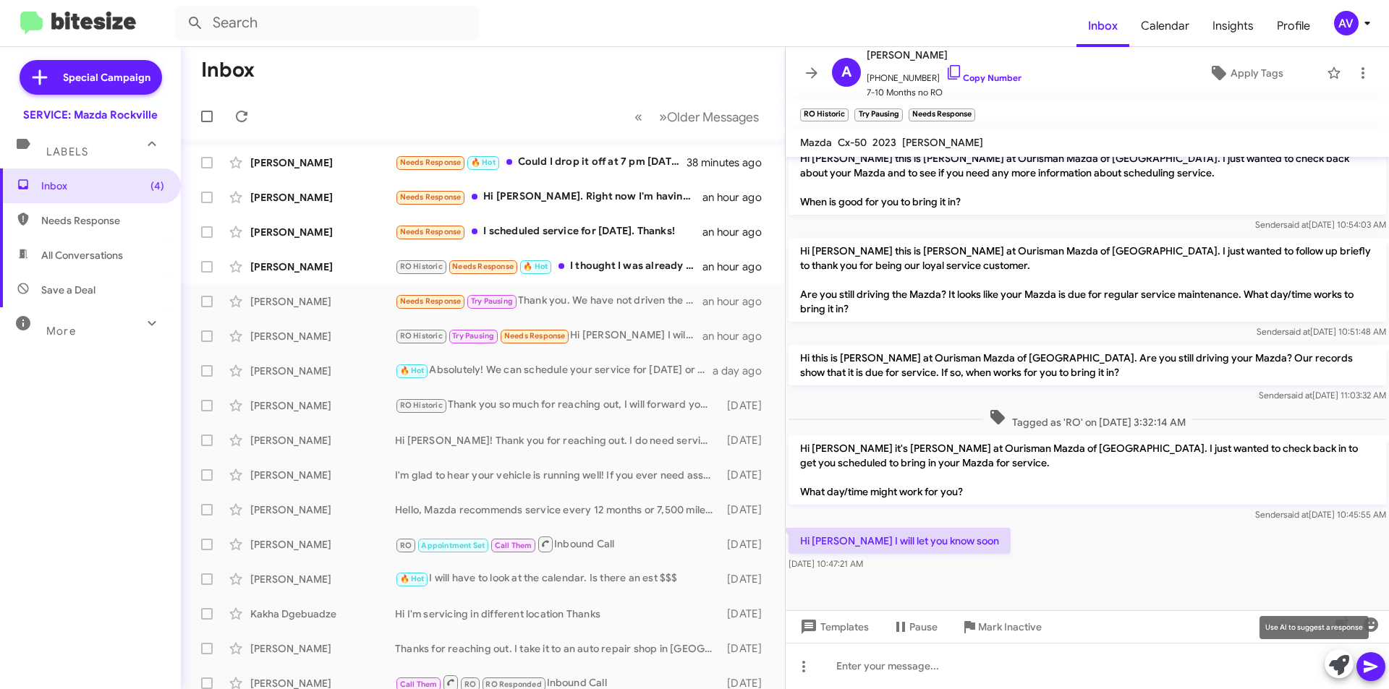
click at [1338, 656] on icon at bounding box center [1339, 665] width 20 height 20
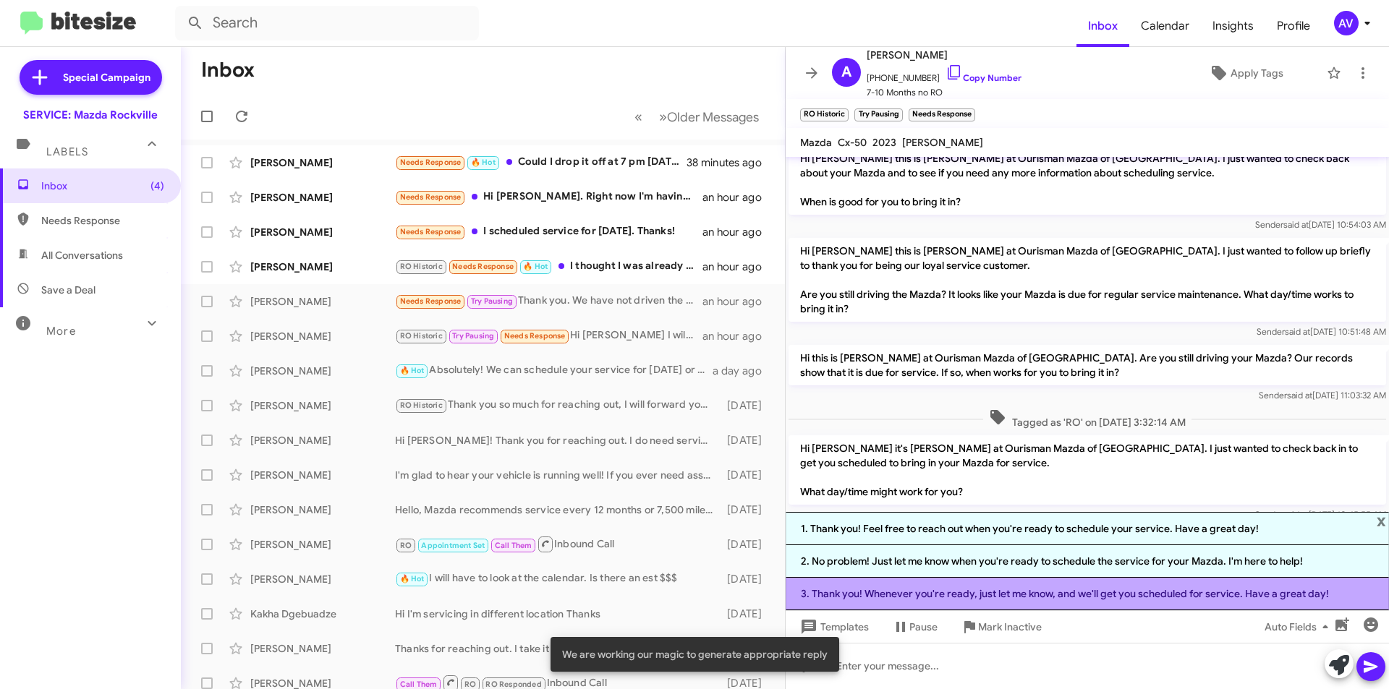
click at [1023, 588] on li "3. Thank you! Whenever you're ready, just let me know, and we'll get you schedu…" at bounding box center [1087, 594] width 603 height 33
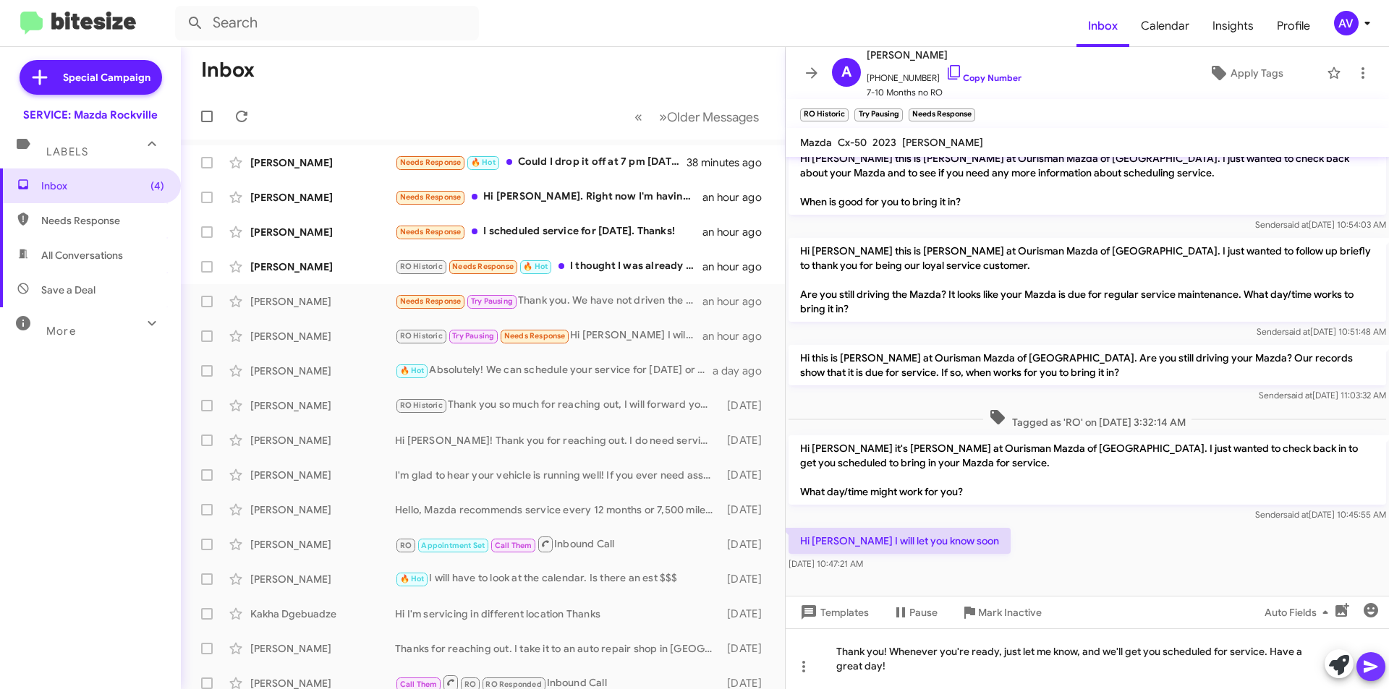
click at [1367, 675] on icon at bounding box center [1370, 666] width 17 height 17
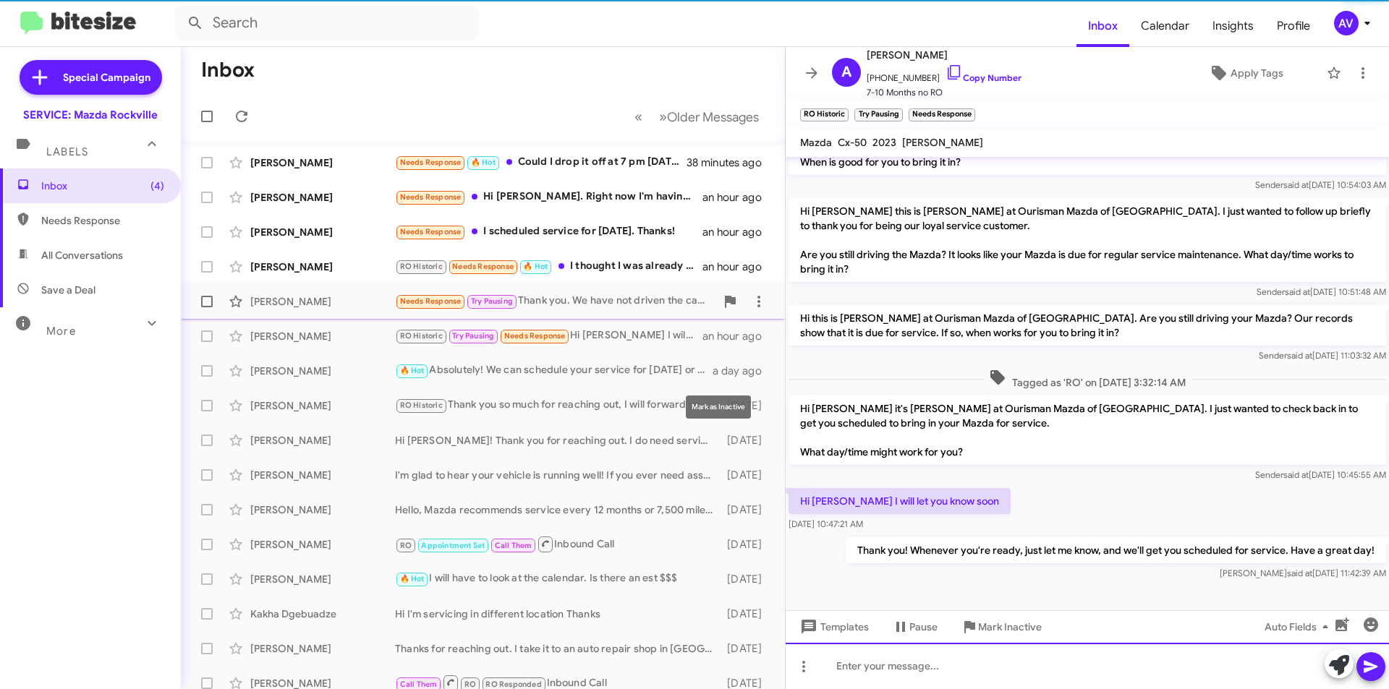
scroll to position [351, 0]
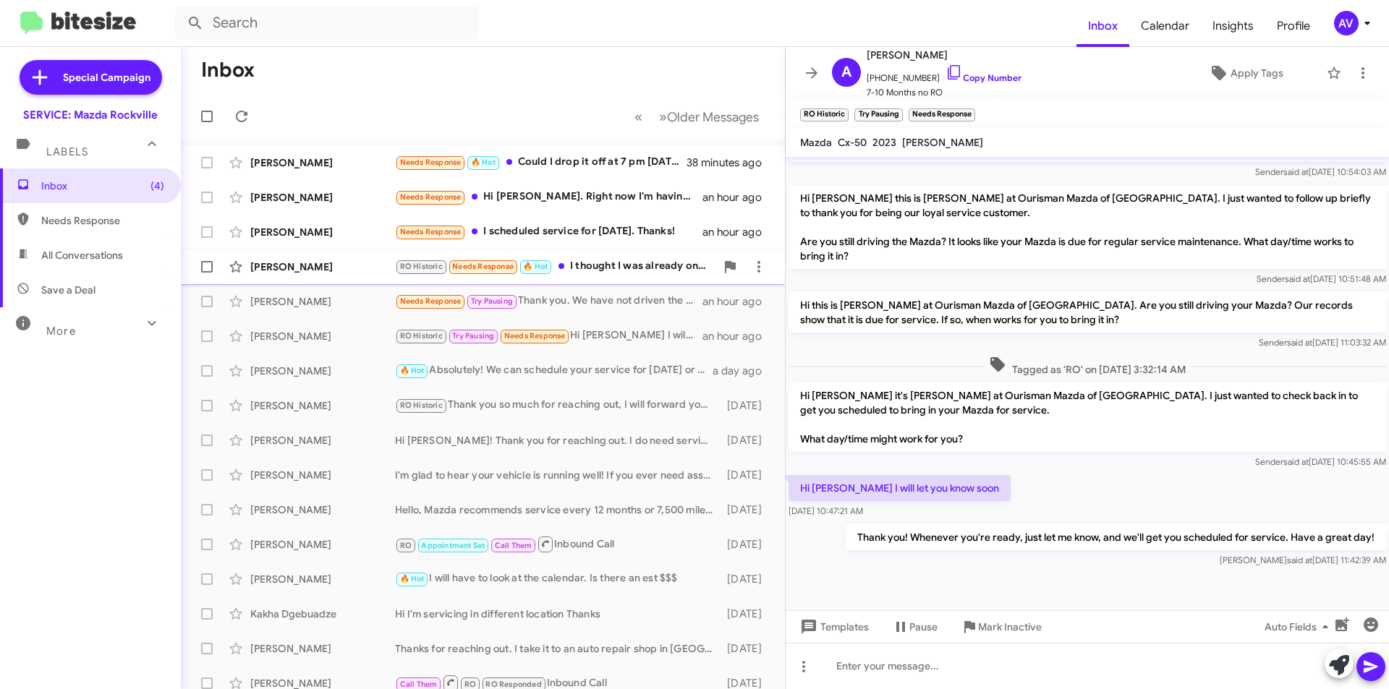
click at [656, 268] on div "RO Historic Needs Response 🔥 Hot I thought I was already on the schedule for to…" at bounding box center [555, 266] width 321 height 17
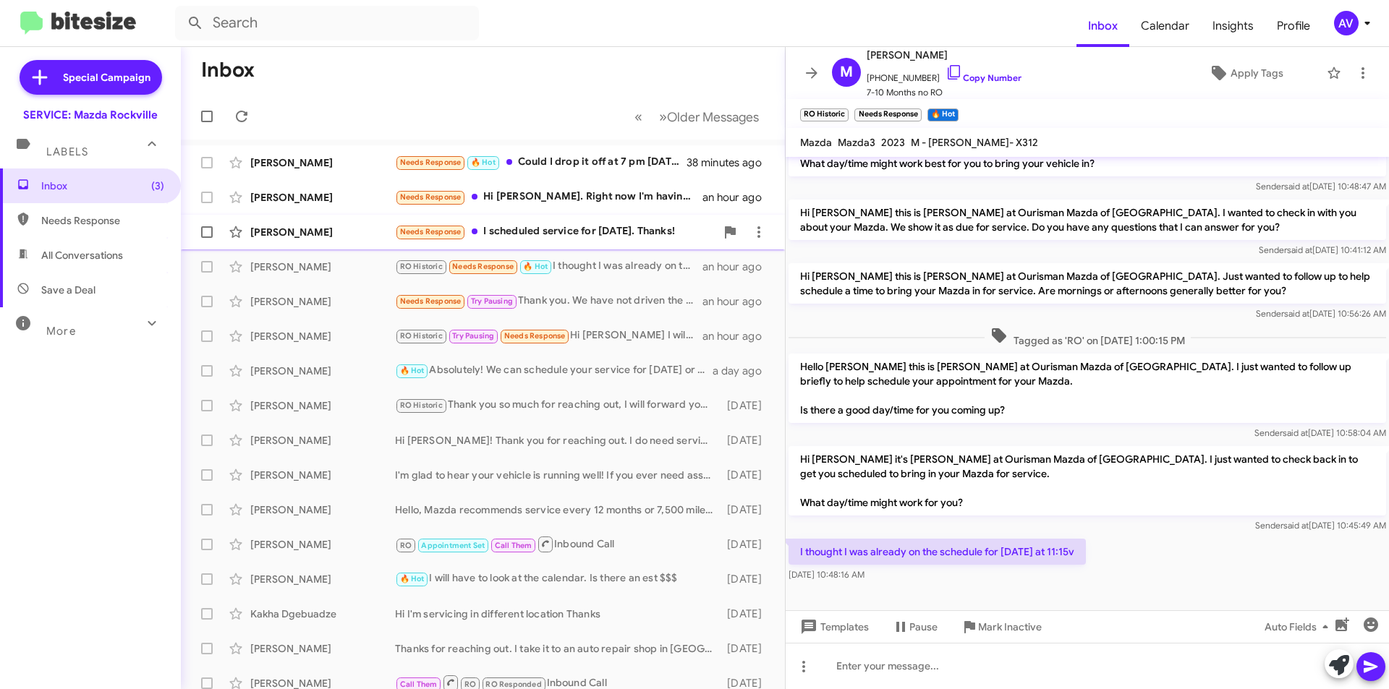
click at [536, 241] on div "Kathleen Palermo Needs Response I scheduled service for Oct 13. Thanks! an hour…" at bounding box center [482, 232] width 581 height 29
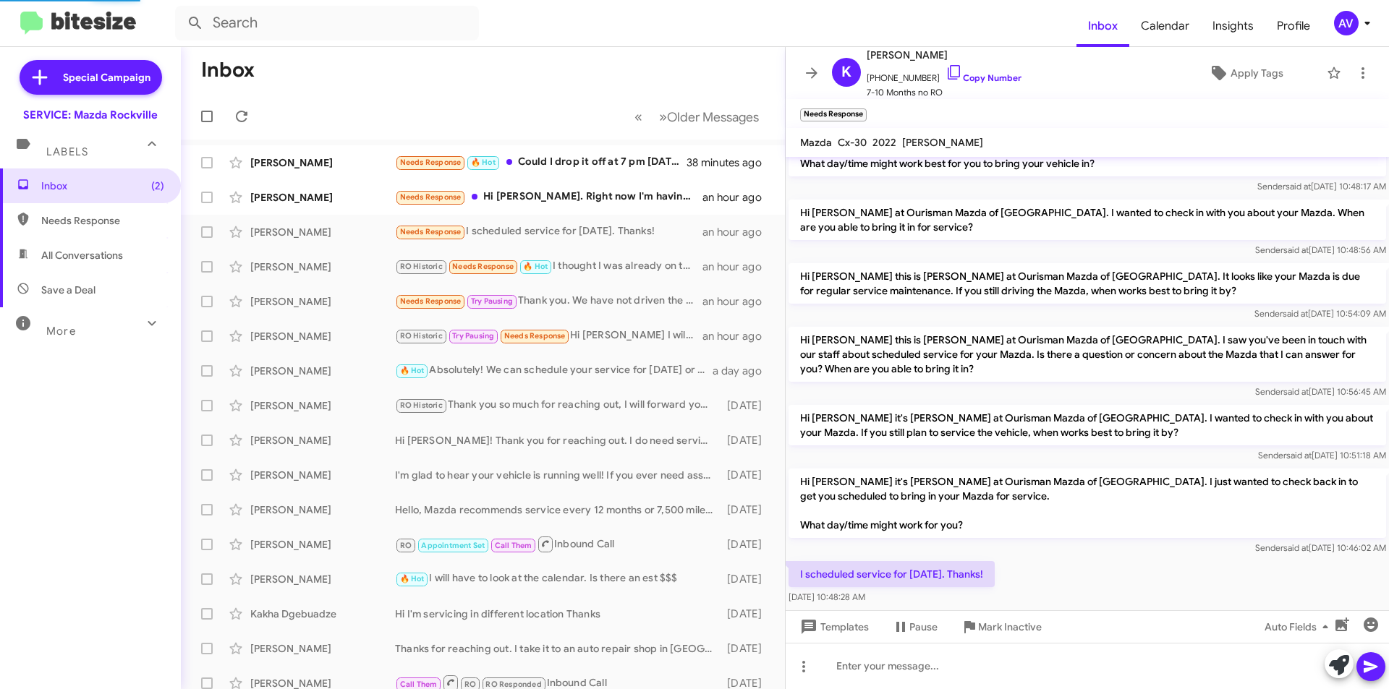
scroll to position [75, 0]
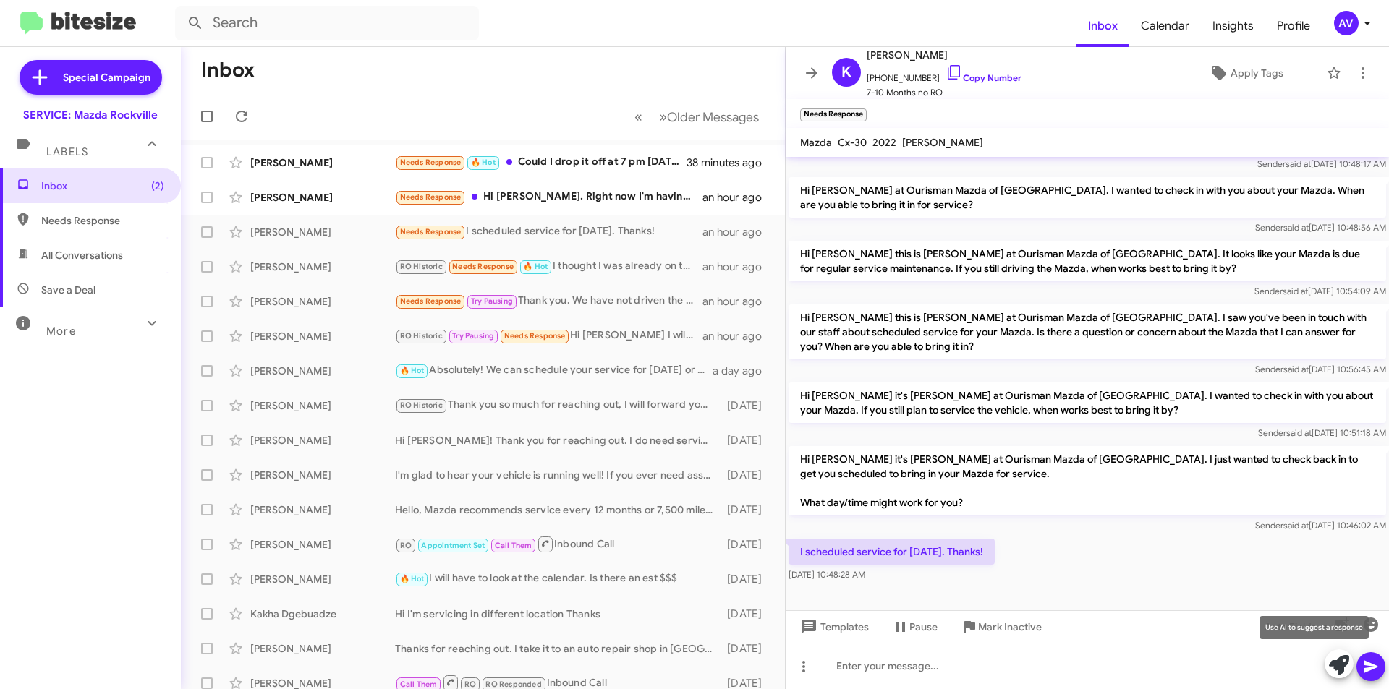
click at [1341, 661] on icon at bounding box center [1339, 665] width 20 height 20
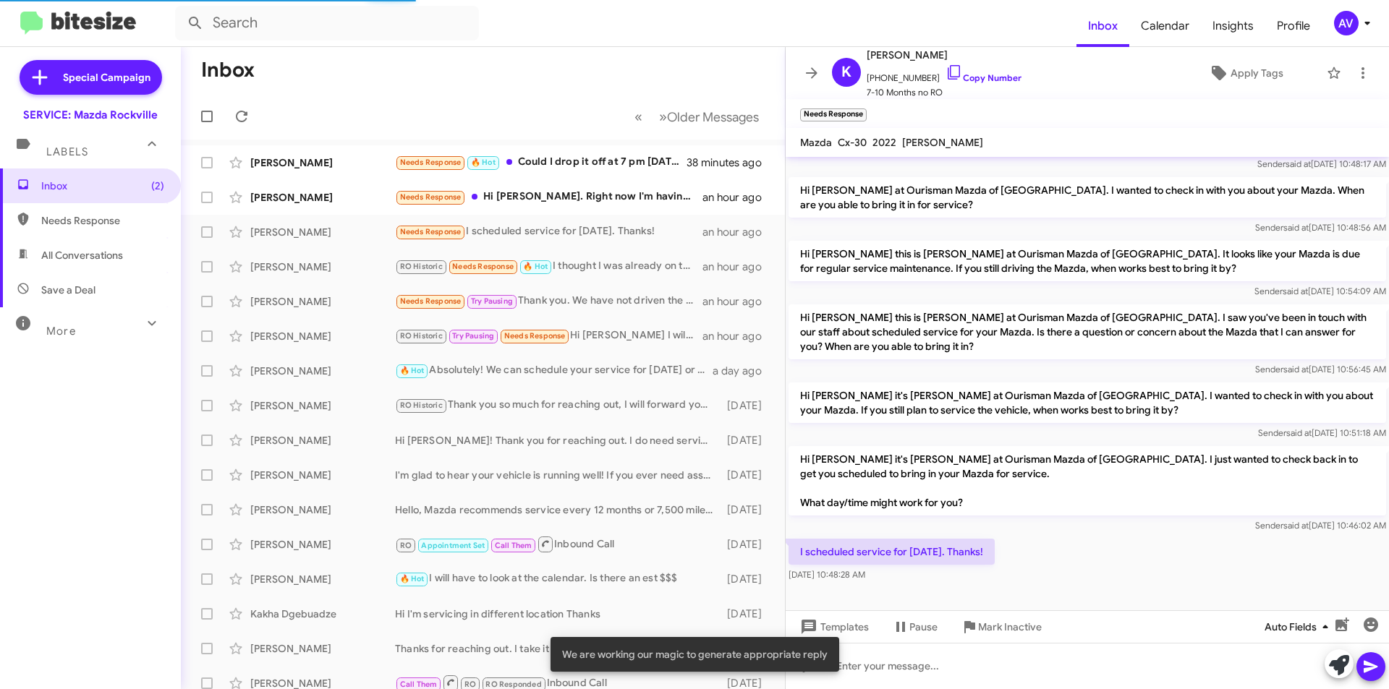
scroll to position [203, 0]
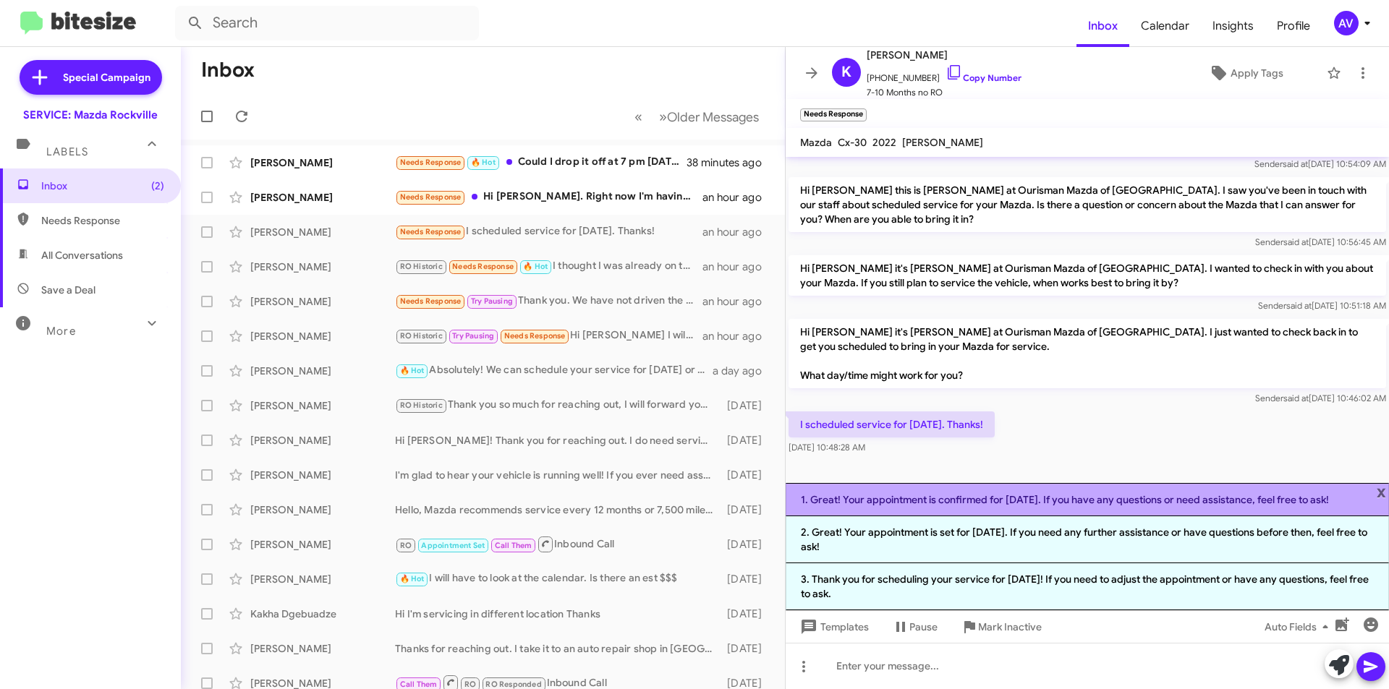
click at [919, 503] on li "1. Great! Your appointment is confirmed for October 13. If you have any questio…" at bounding box center [1087, 499] width 603 height 33
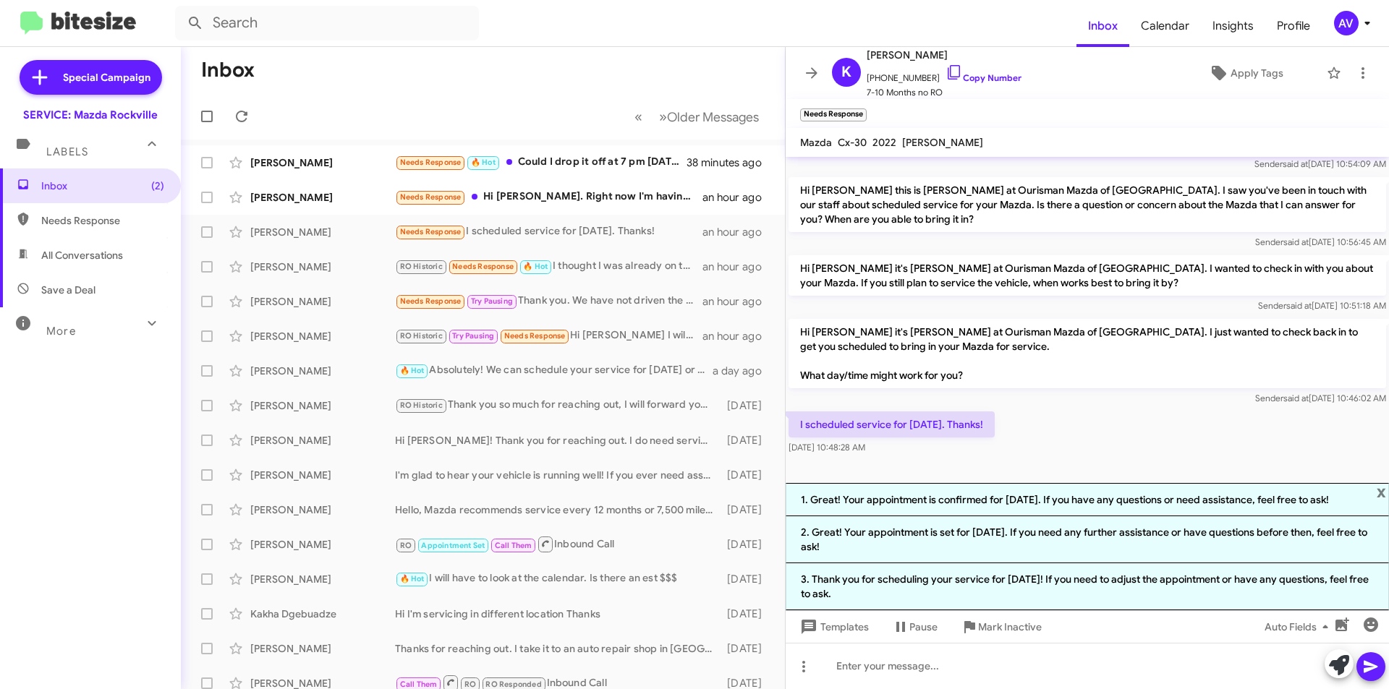
scroll to position [90, 0]
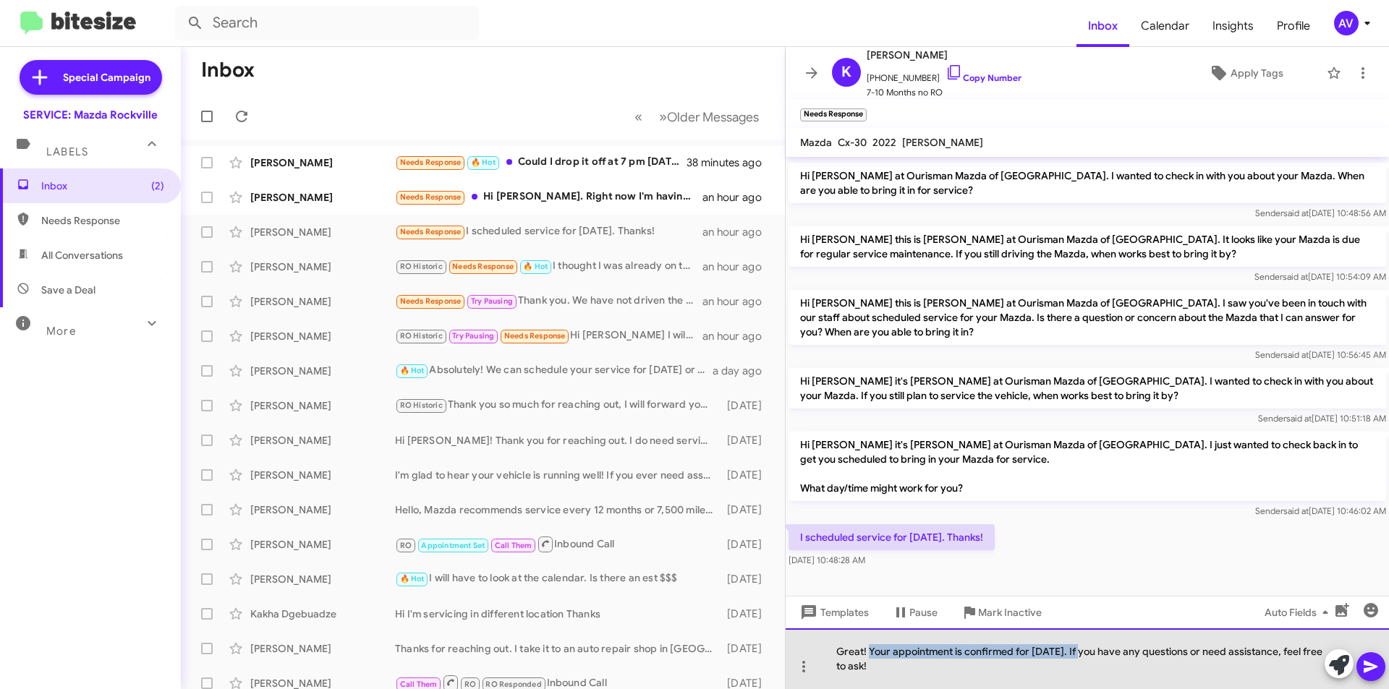
drag, startPoint x: 1086, startPoint y: 650, endPoint x: 870, endPoint y: 632, distance: 217.0
click at [870, 632] on div "Great! Your appointment is confirmed for October 13. If you have any questions …" at bounding box center [1087, 659] width 603 height 61
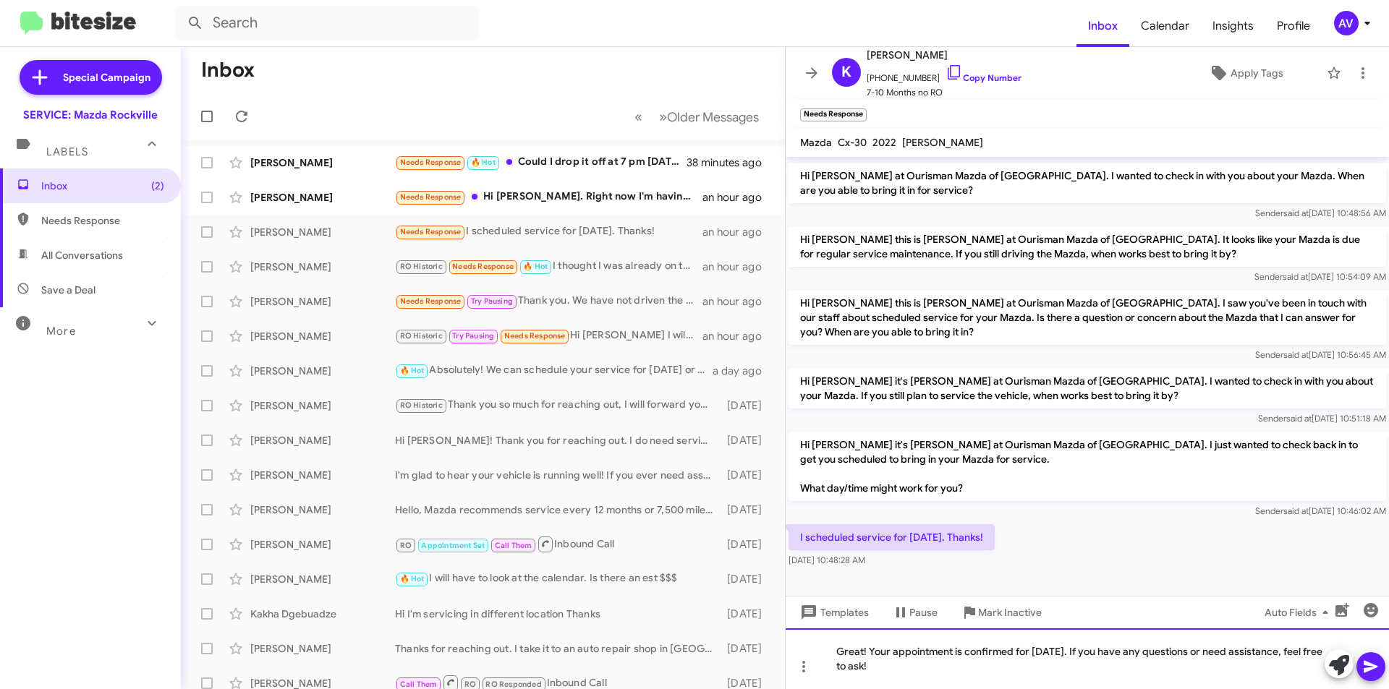
scroll to position [75, 0]
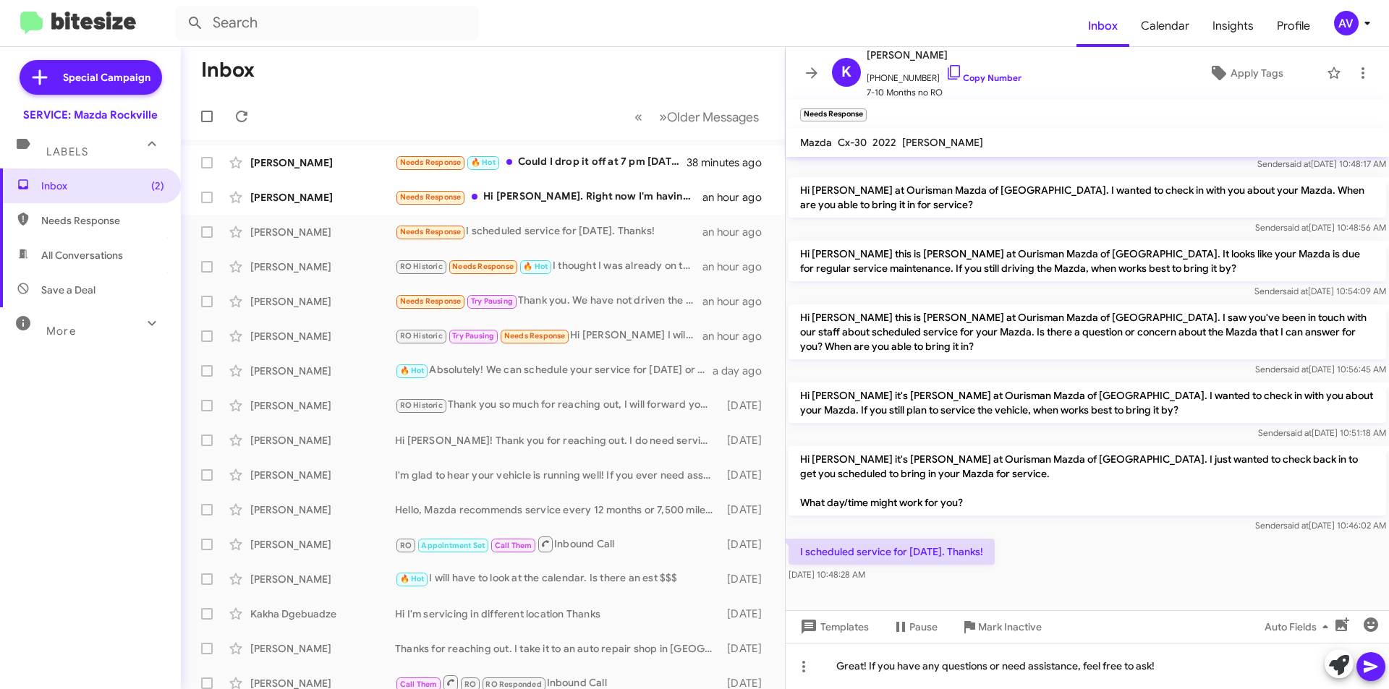
click at [1379, 667] on icon at bounding box center [1370, 666] width 17 height 17
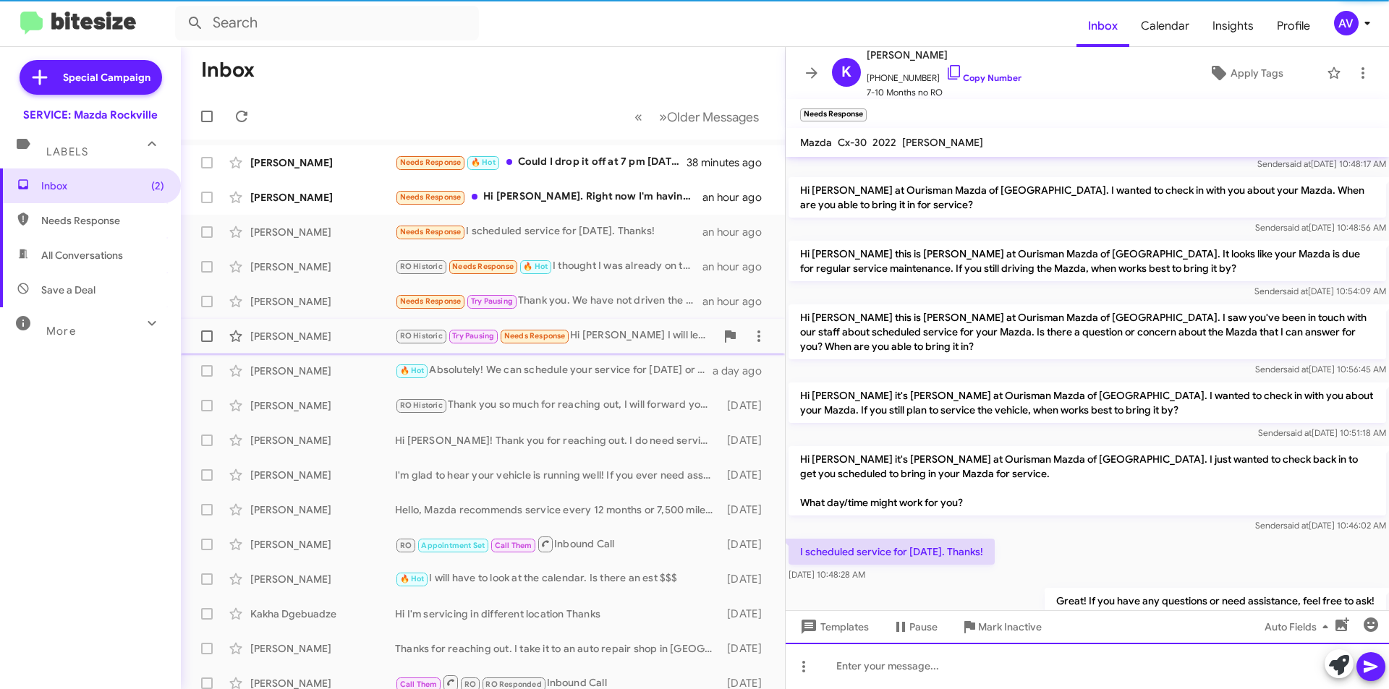
scroll to position [128, 0]
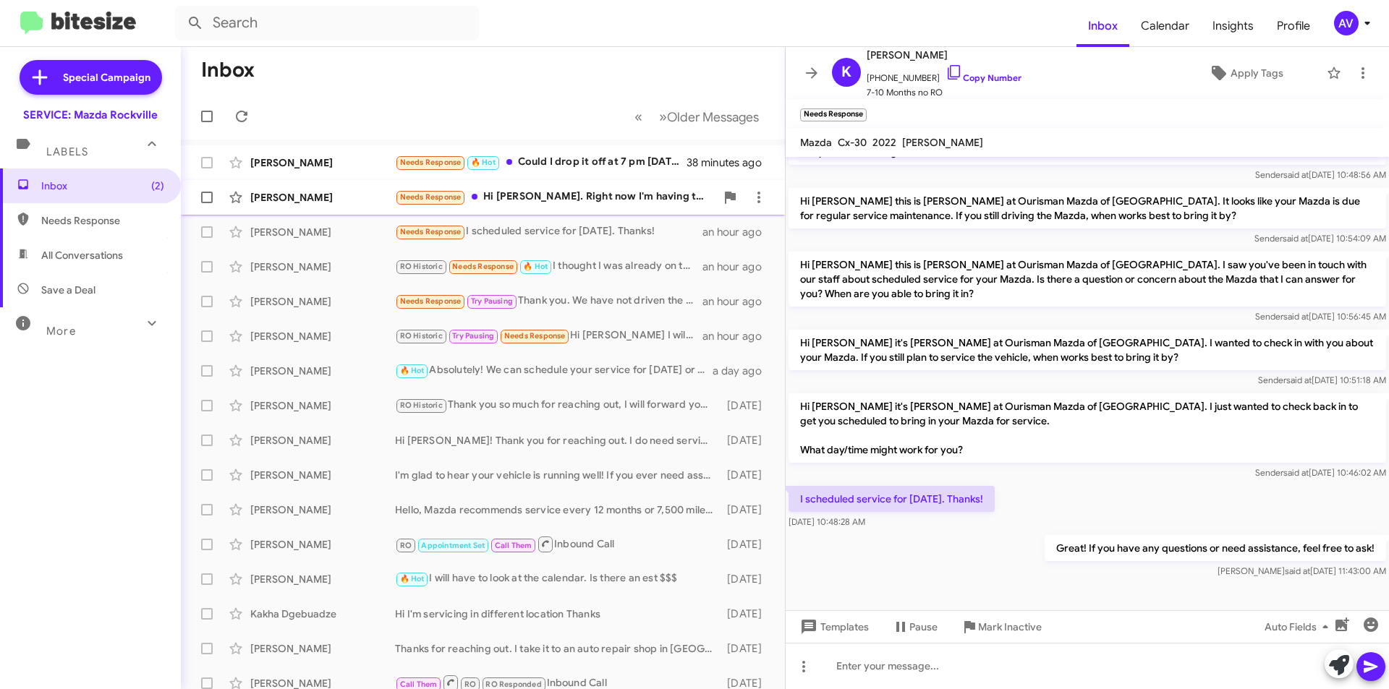
click at [498, 203] on div "Needs Response Hi Keith. Right now I'm having the Mazda maintained by a local s…" at bounding box center [555, 197] width 321 height 17
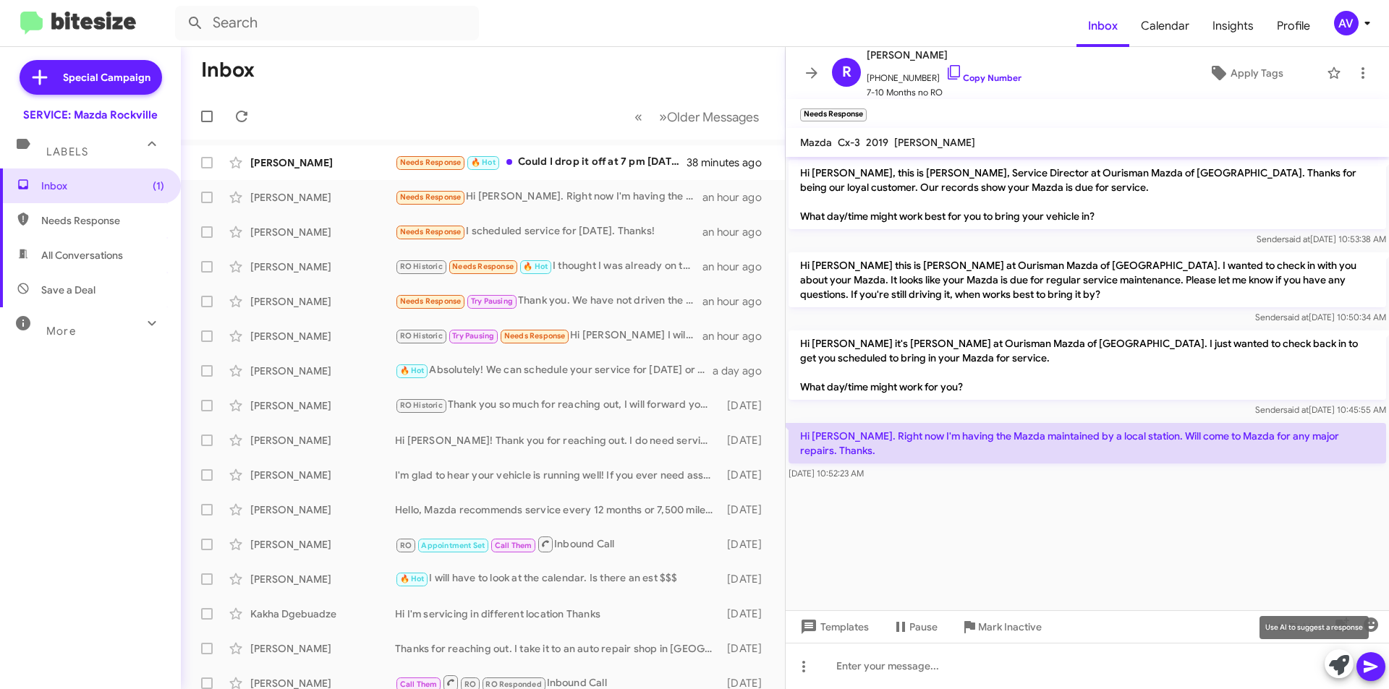
click at [1329, 654] on span at bounding box center [1339, 666] width 20 height 32
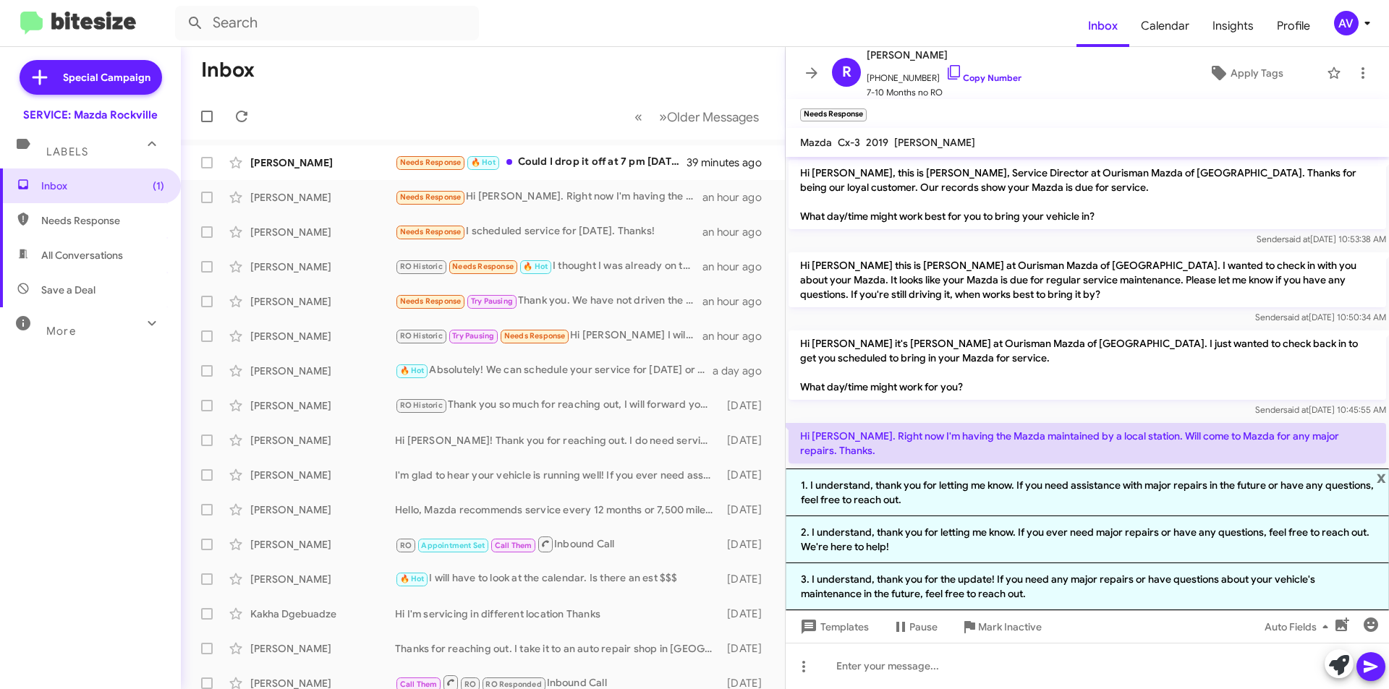
click at [827, 507] on li "1. I understand, thank you for letting me know. If you need assistance with maj…" at bounding box center [1087, 493] width 603 height 48
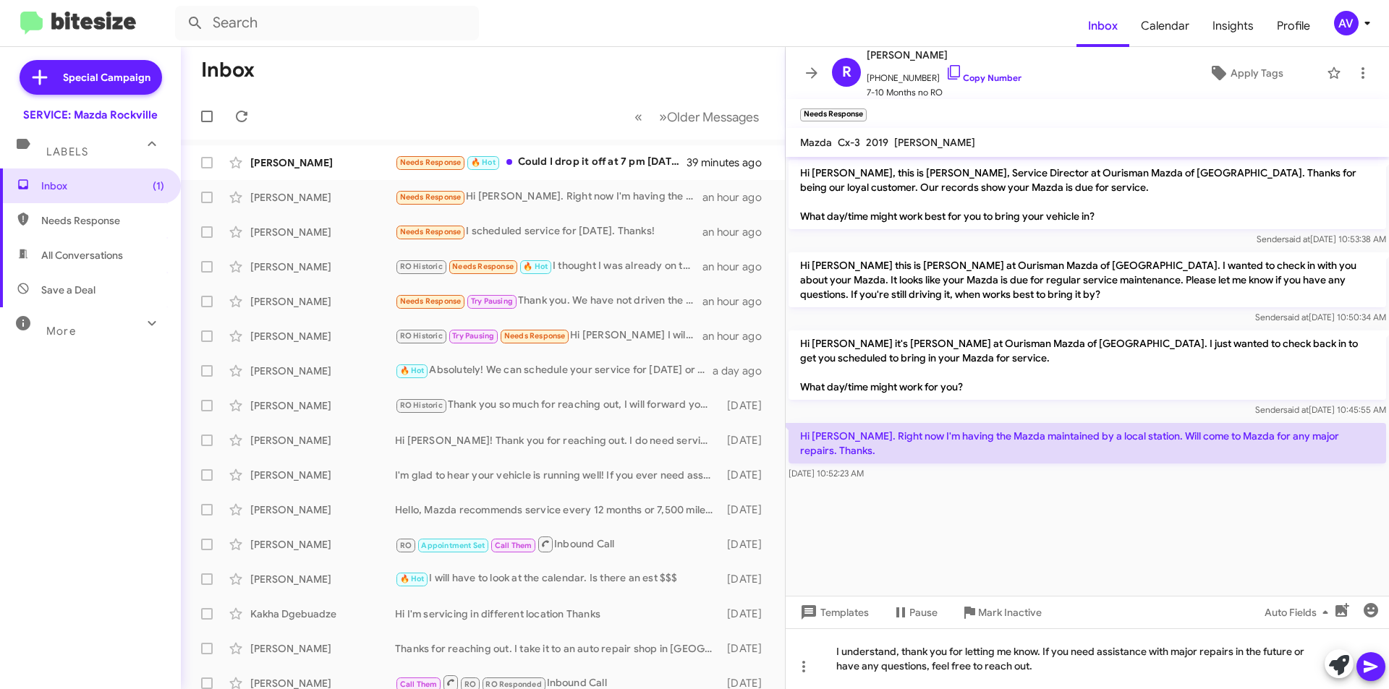
click at [1377, 671] on icon at bounding box center [1370, 666] width 17 height 17
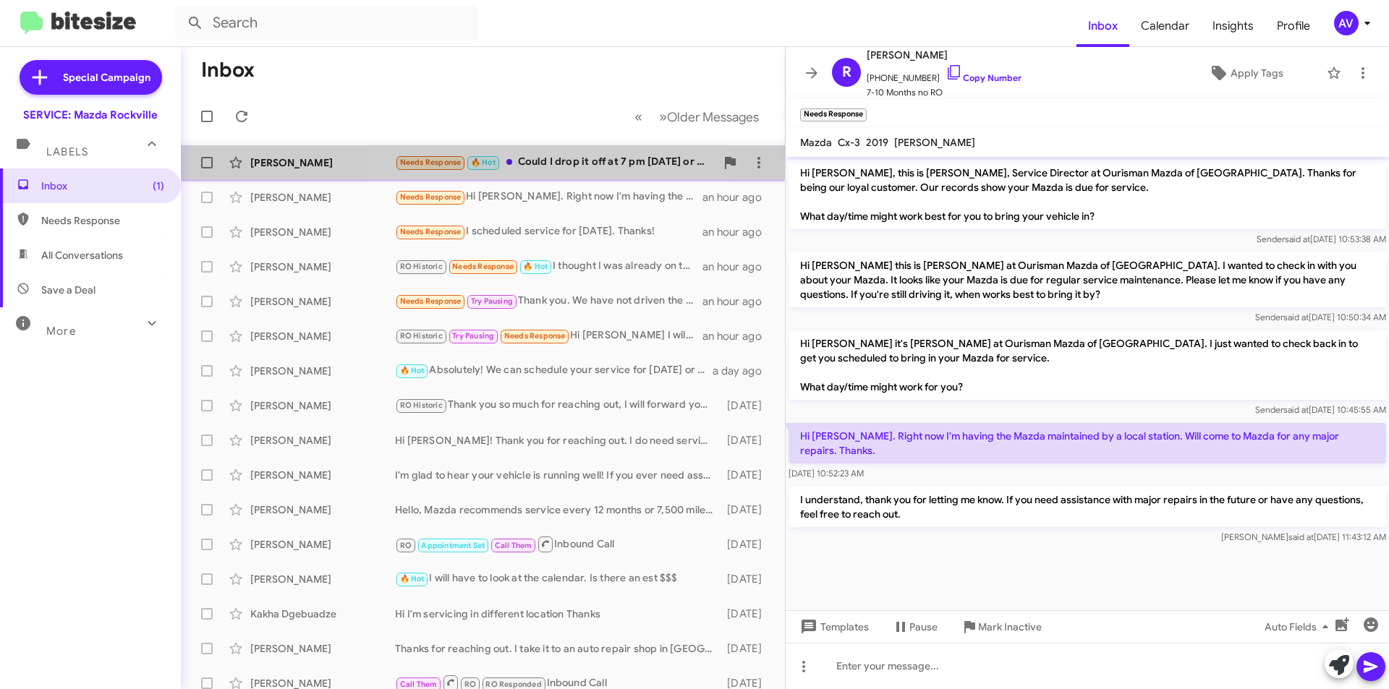
click at [527, 157] on div "Needs Response 🔥 Hot Could I drop it off at 7 pm on Monday the 8th or another d…" at bounding box center [555, 162] width 321 height 17
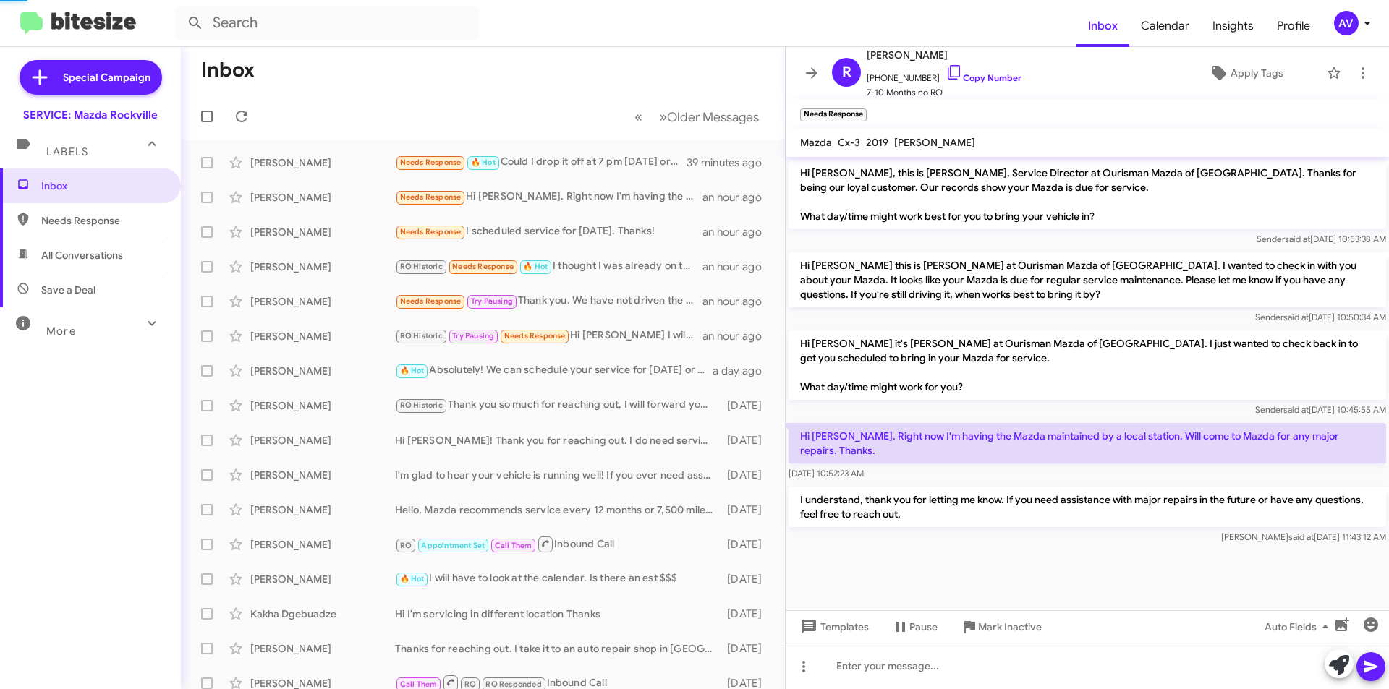
scroll to position [42, 0]
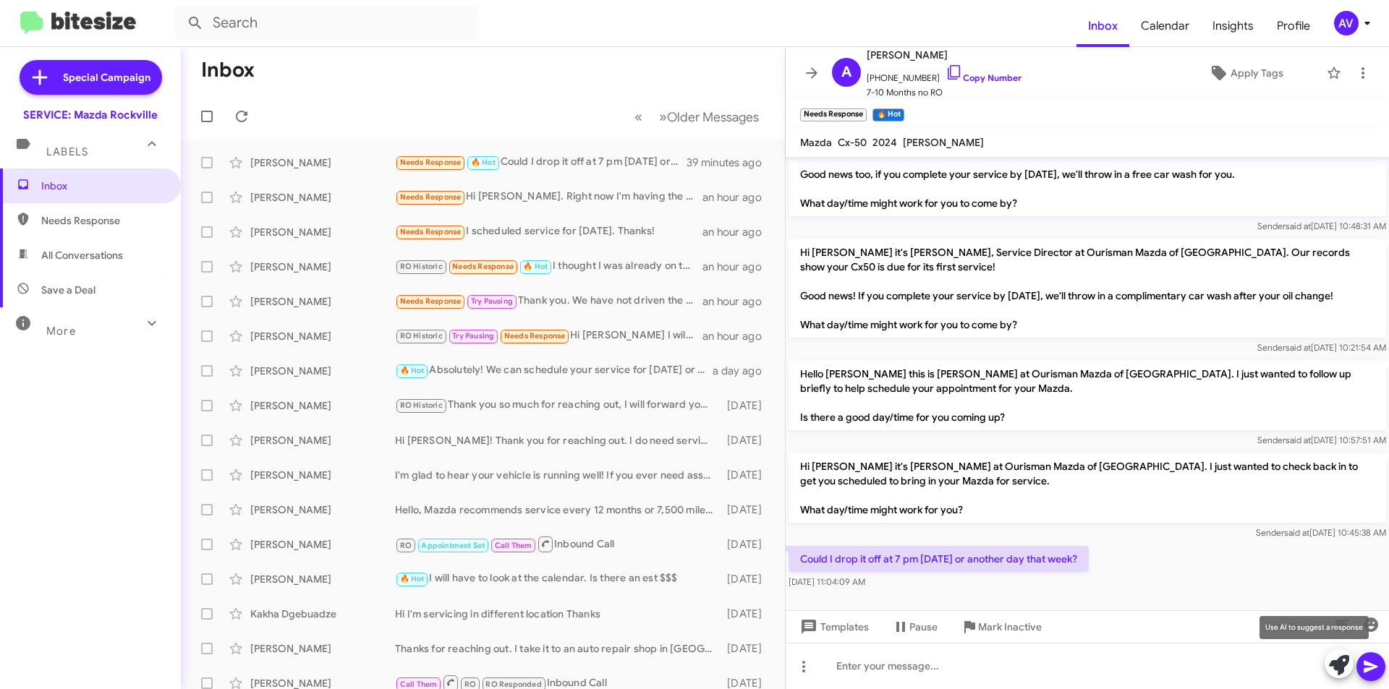
click at [1329, 668] on icon at bounding box center [1339, 665] width 20 height 20
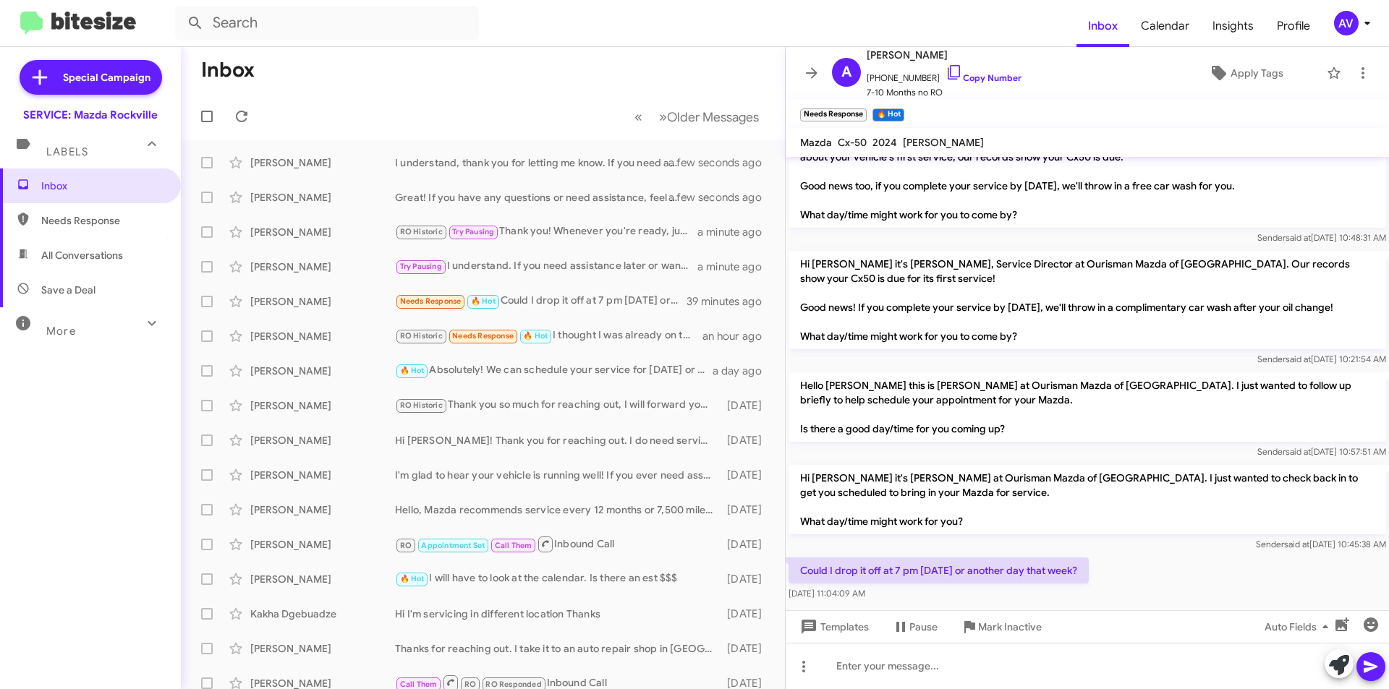
scroll to position [42, 0]
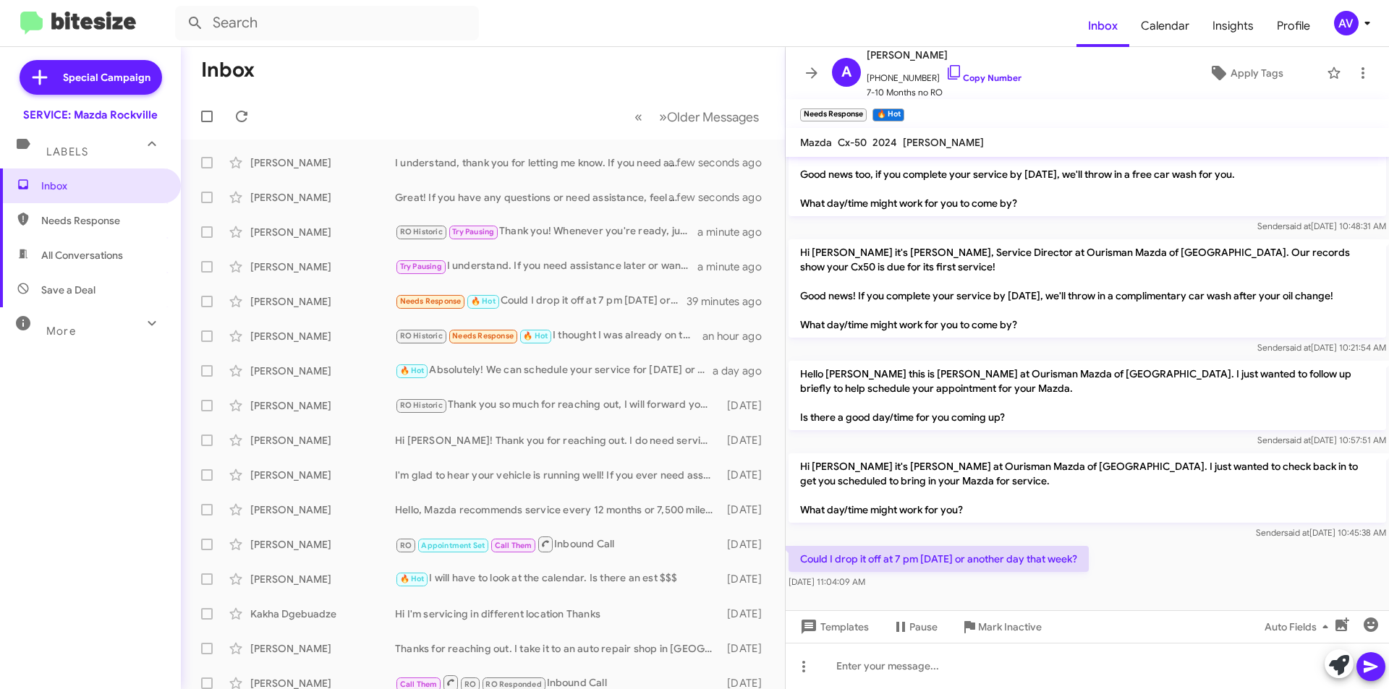
click at [1336, 27] on div "AV" at bounding box center [1346, 23] width 25 height 25
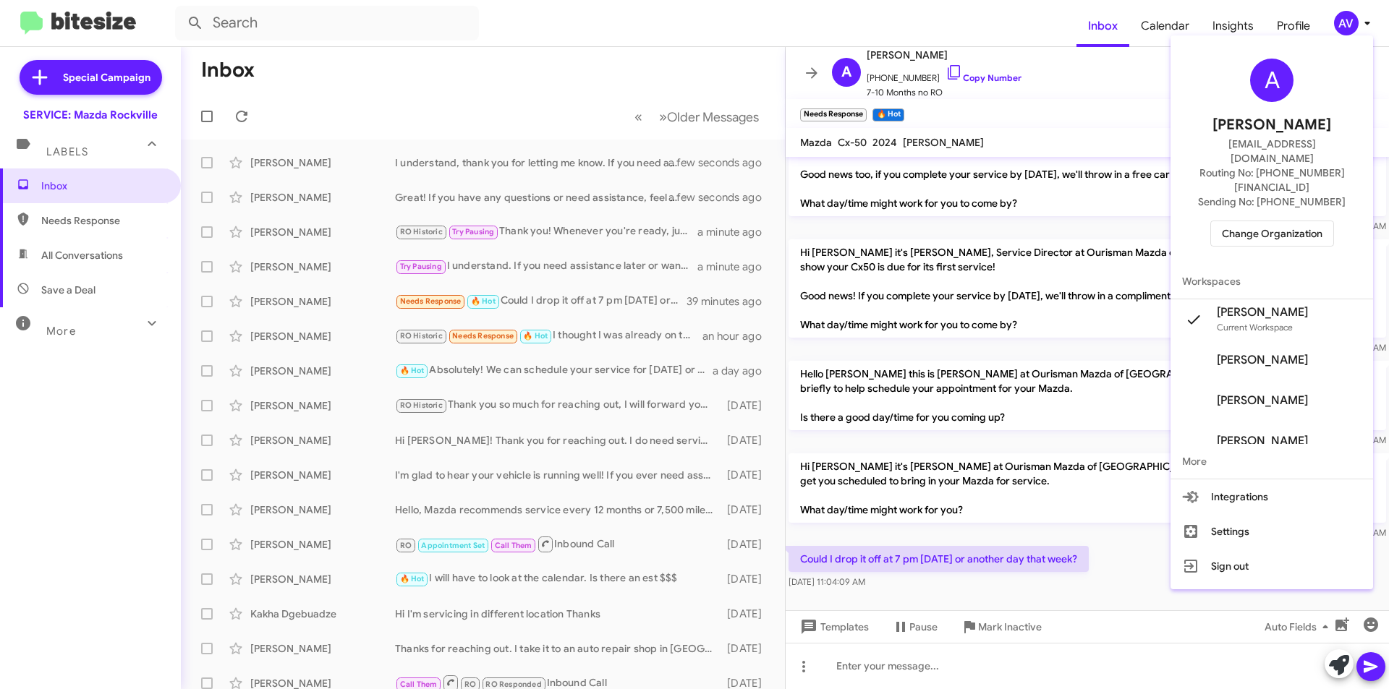
click at [1256, 221] on span "Change Organization" at bounding box center [1272, 233] width 101 height 25
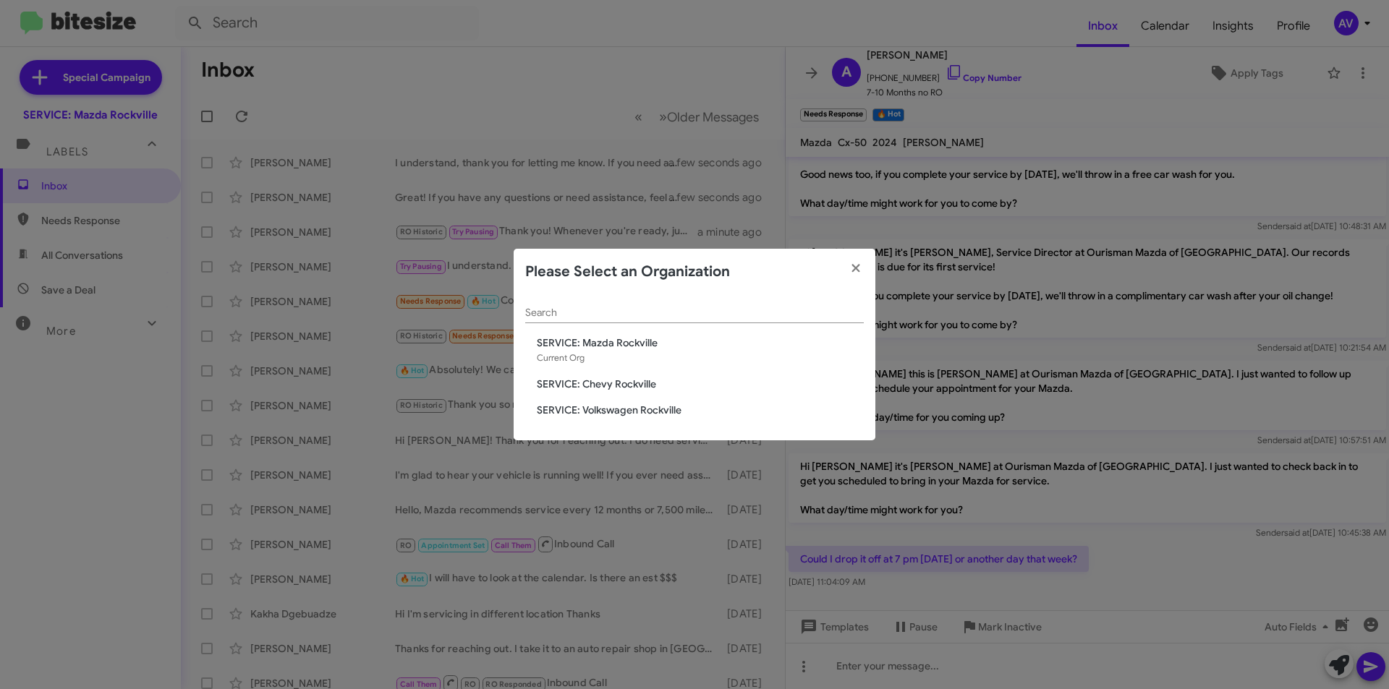
click at [639, 409] on span "SERVICE: Volkswagen Rockville" at bounding box center [700, 410] width 327 height 14
